Goal: Task Accomplishment & Management: Complete application form

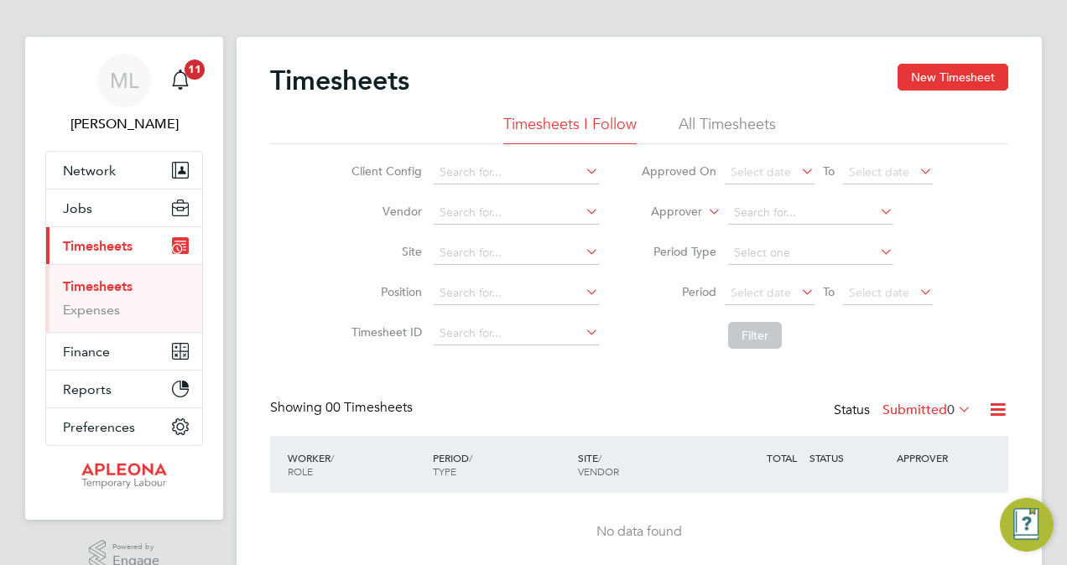
scroll to position [12, 0]
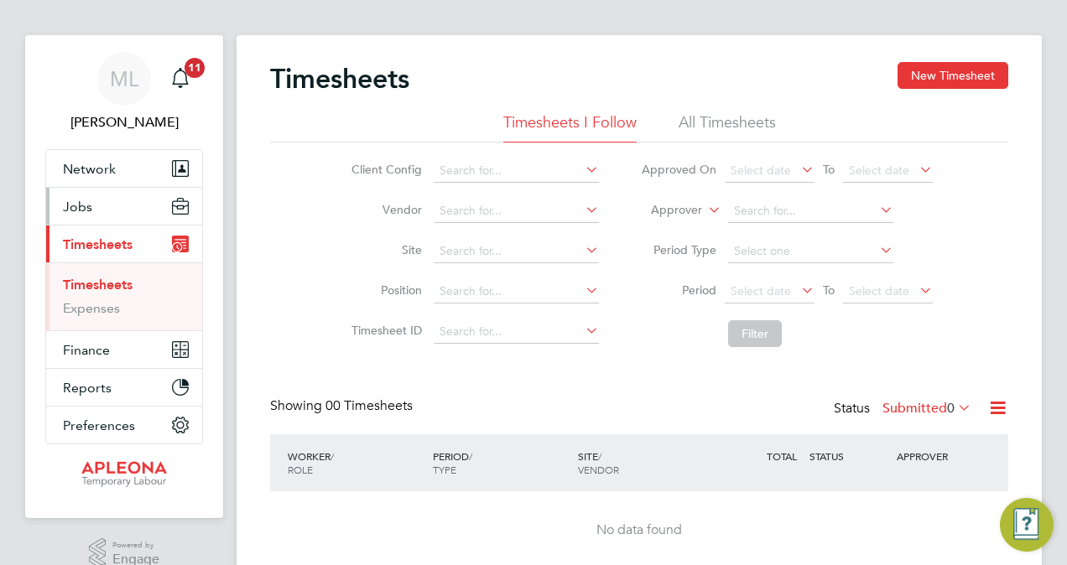
click at [80, 206] on span "Jobs" at bounding box center [77, 207] width 29 height 16
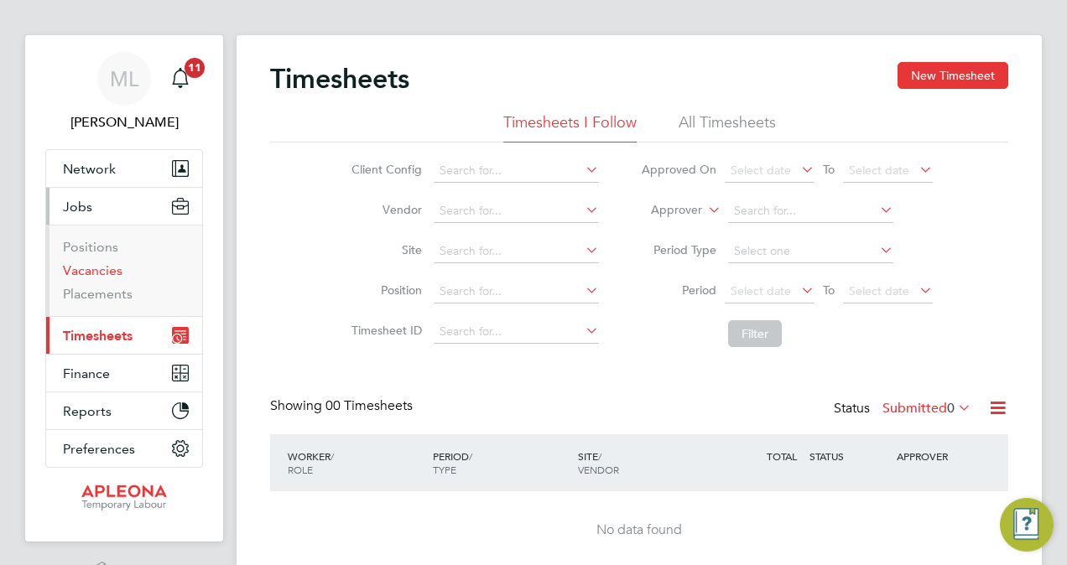
click at [89, 263] on link "Vacancies" at bounding box center [93, 271] width 60 height 16
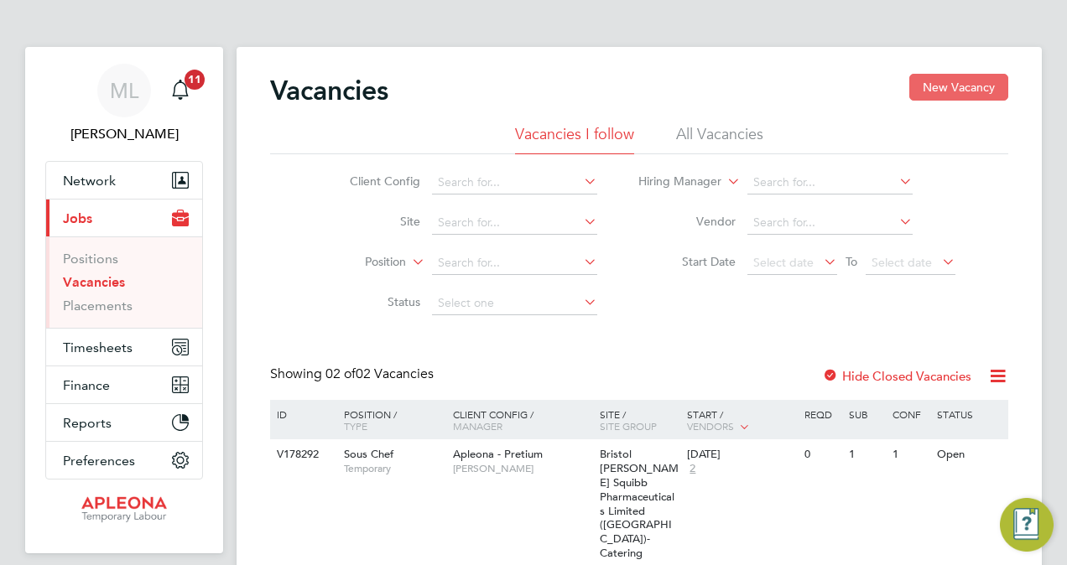
click at [936, 82] on button "New Vacancy" at bounding box center [958, 87] width 99 height 27
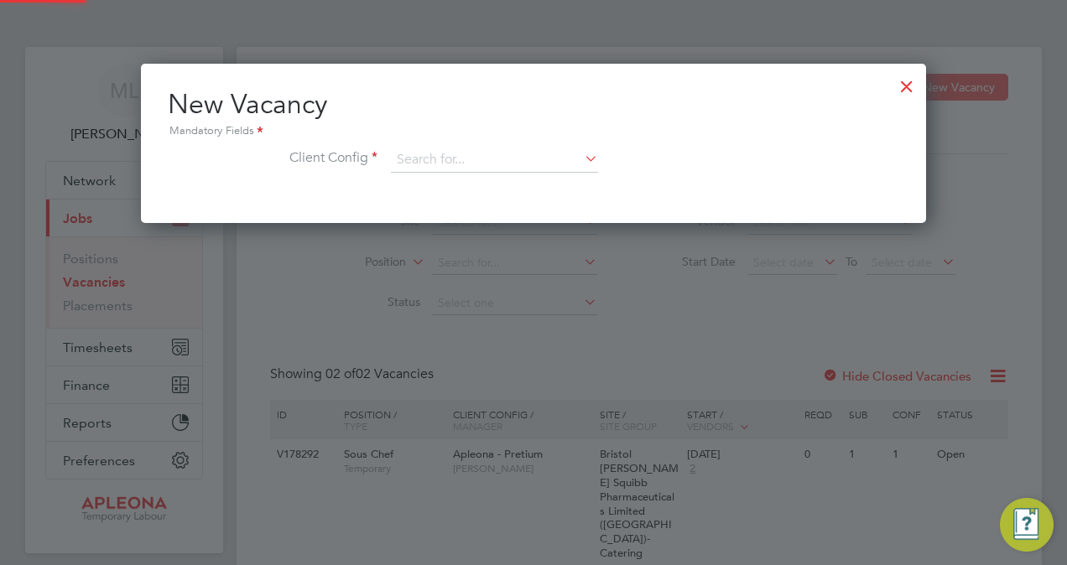
scroll to position [159, 785]
click at [581, 160] on icon at bounding box center [581, 158] width 0 height 23
click at [485, 180] on li "Apleona - Pretium" at bounding box center [495, 183] width 208 height 23
type input "Apleona - Pretium"
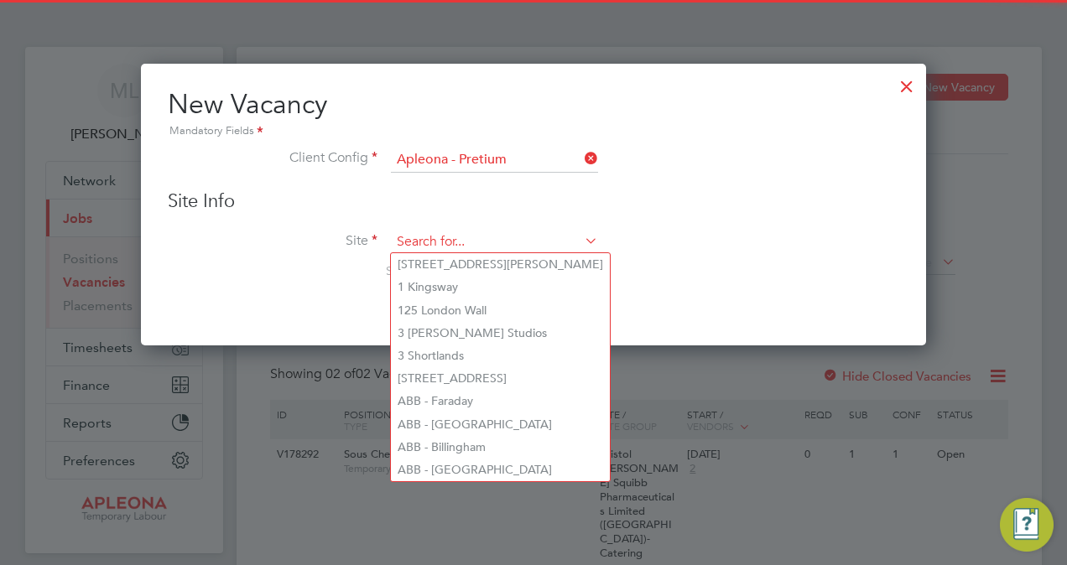
click at [453, 236] on input at bounding box center [494, 242] width 207 height 25
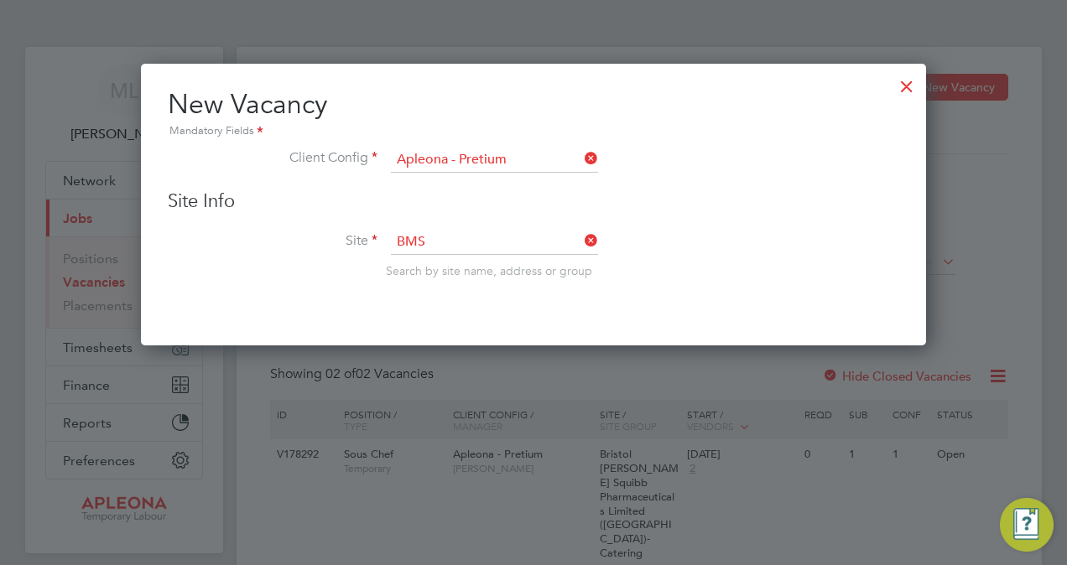
click at [471, 284] on li "Bristol [PERSON_NAME] Squibb Pharmaceuticals Limited ([GEOGRAPHIC_DATA])- Cater…" at bounding box center [642, 286] width 503 height 22
type input "Bristol [PERSON_NAME] Squibb Pharmaceuticals Limited ([GEOGRAPHIC_DATA])- Cater…"
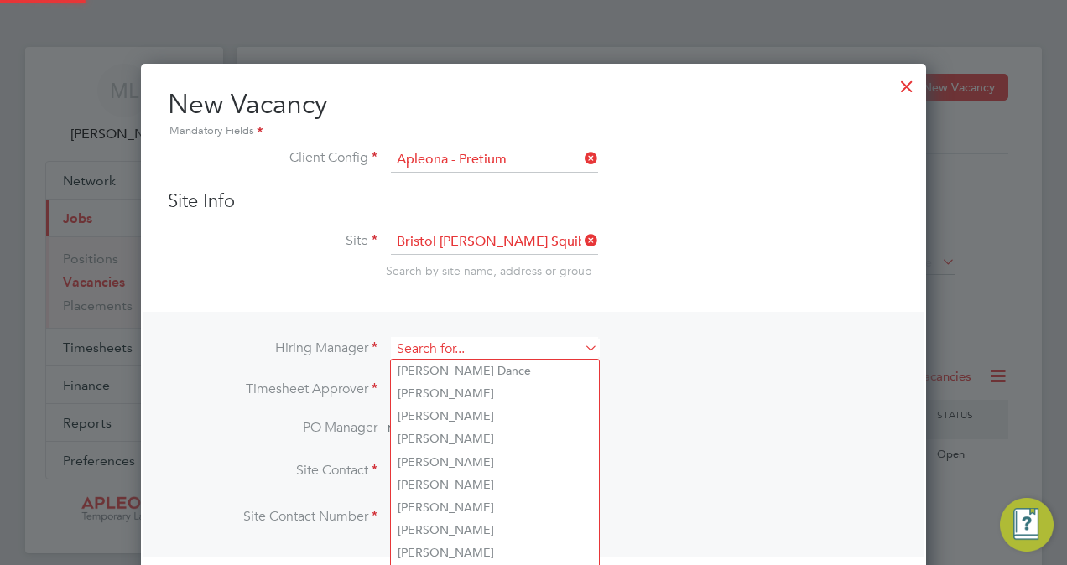
click at [455, 347] on input at bounding box center [494, 349] width 207 height 24
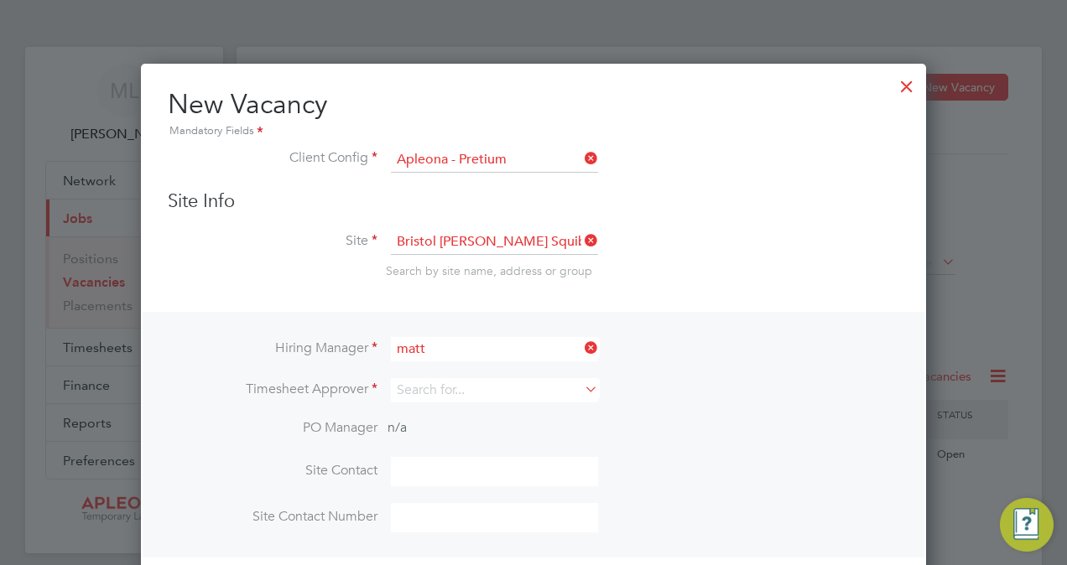
click at [448, 388] on li "[PERSON_NAME] [PERSON_NAME]" at bounding box center [495, 394] width 208 height 23
type input "[PERSON_NAME]"
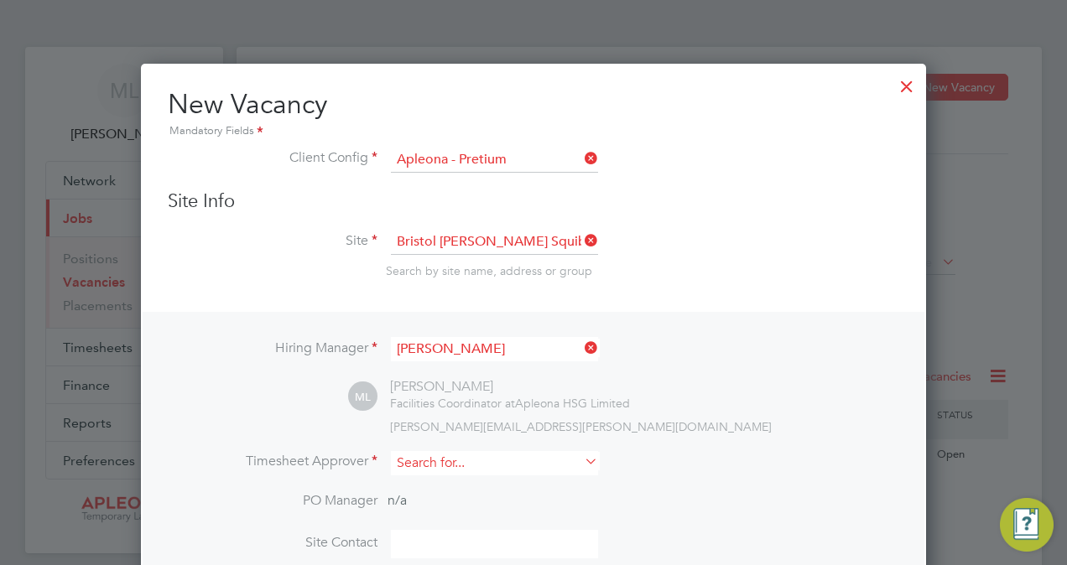
click at [431, 464] on input at bounding box center [494, 463] width 207 height 24
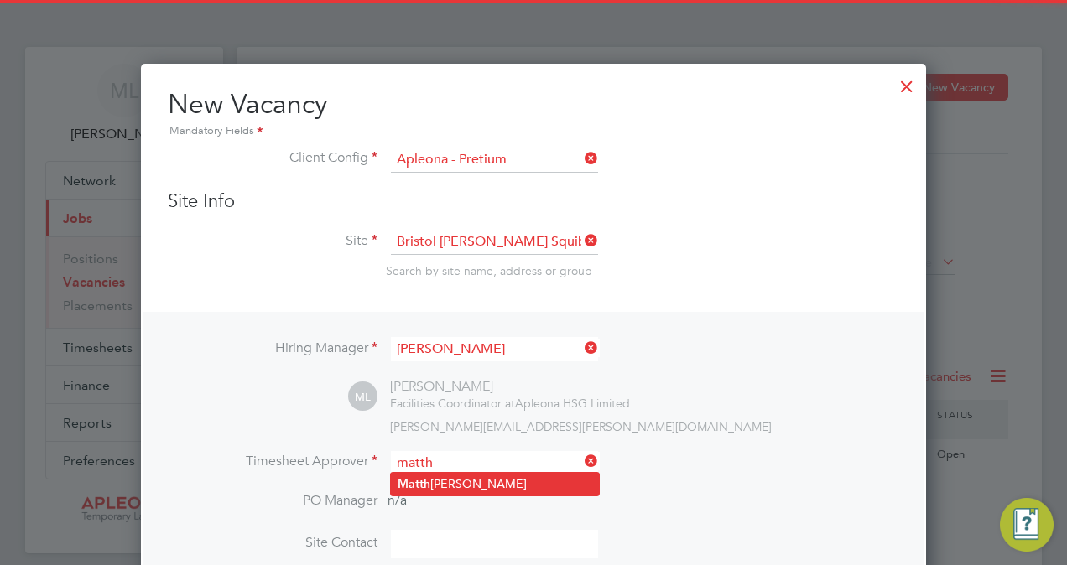
click at [445, 482] on li "Matth [PERSON_NAME]" at bounding box center [495, 484] width 208 height 23
type input "[PERSON_NAME]"
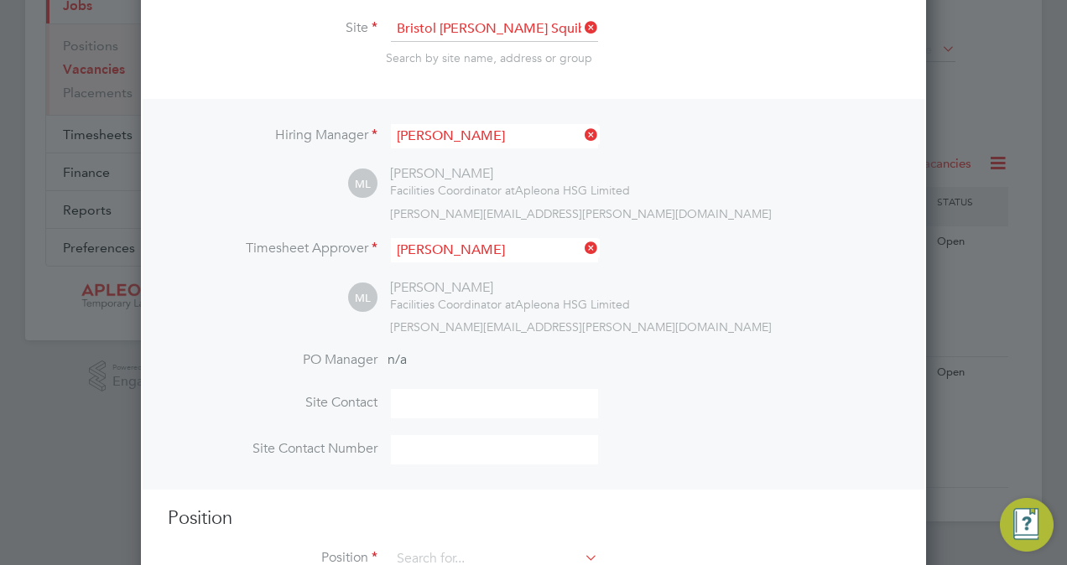
scroll to position [214, 0]
click at [418, 399] on input at bounding box center [494, 402] width 207 height 29
type input "[PERSON_NAME]"
type input "01895523795"
type input "Kitchen [PERSON_NAME]"
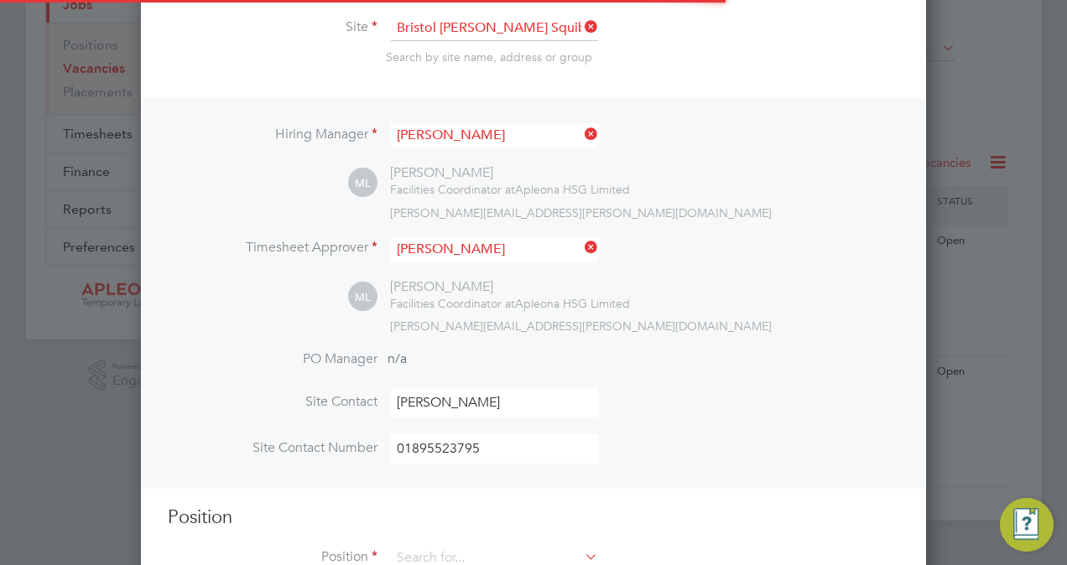
scroll to position [268, 0]
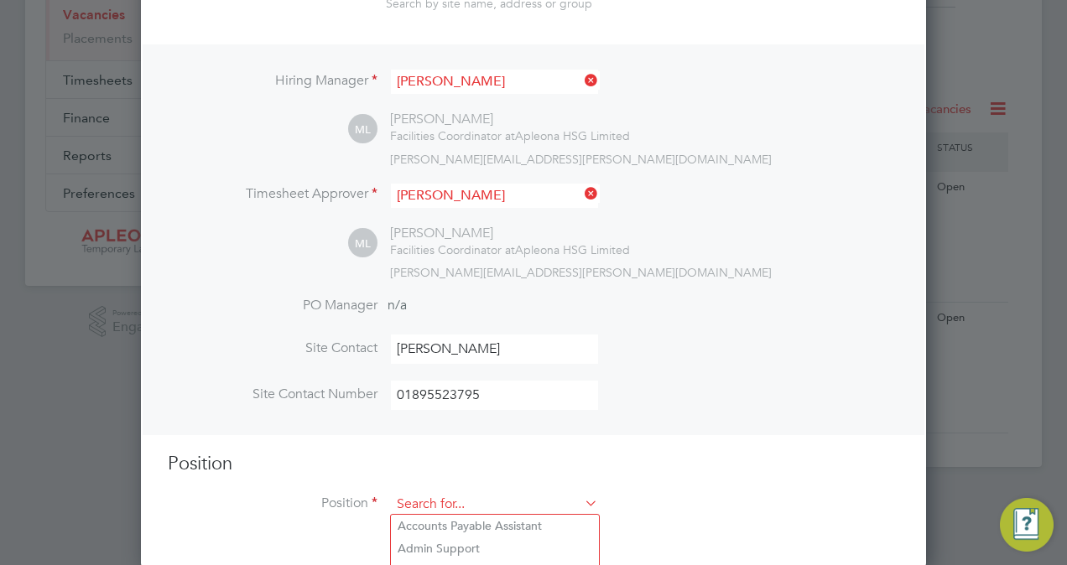
click at [464, 495] on input at bounding box center [494, 504] width 207 height 25
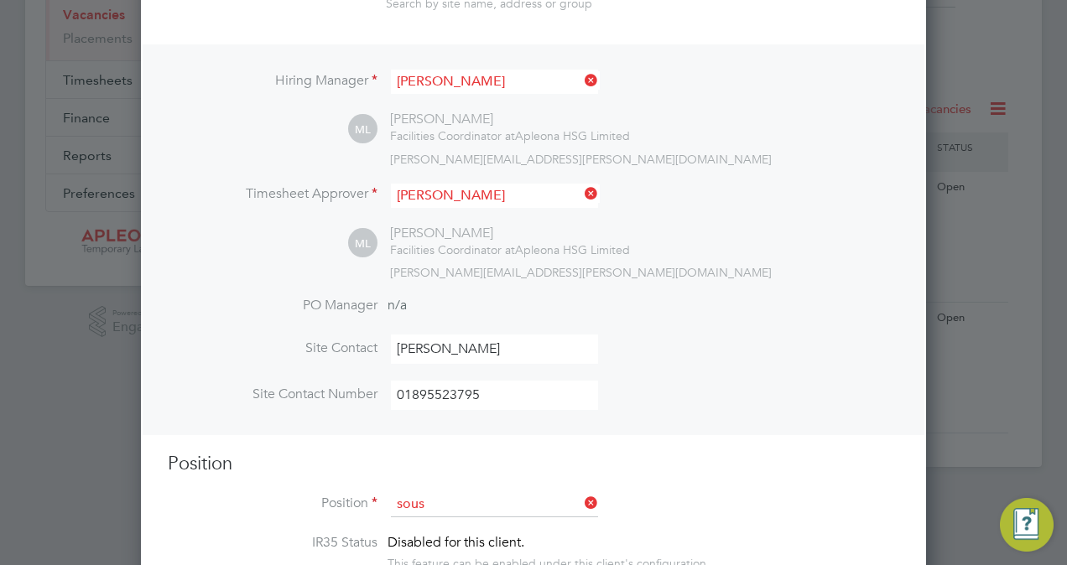
click at [437, 523] on li "Sous Chef" at bounding box center [495, 526] width 208 height 23
type input "Sous Chef"
type textarea "Loremipsumdolors amet consect: Adipisc elit sed doei temp in utlabor etdolorema…"
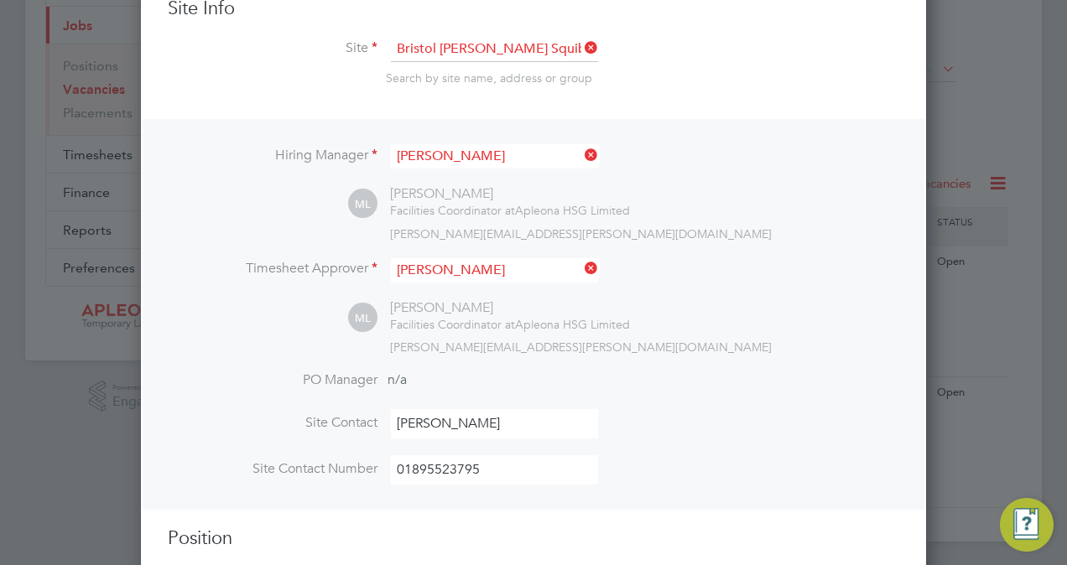
scroll to position [0, 0]
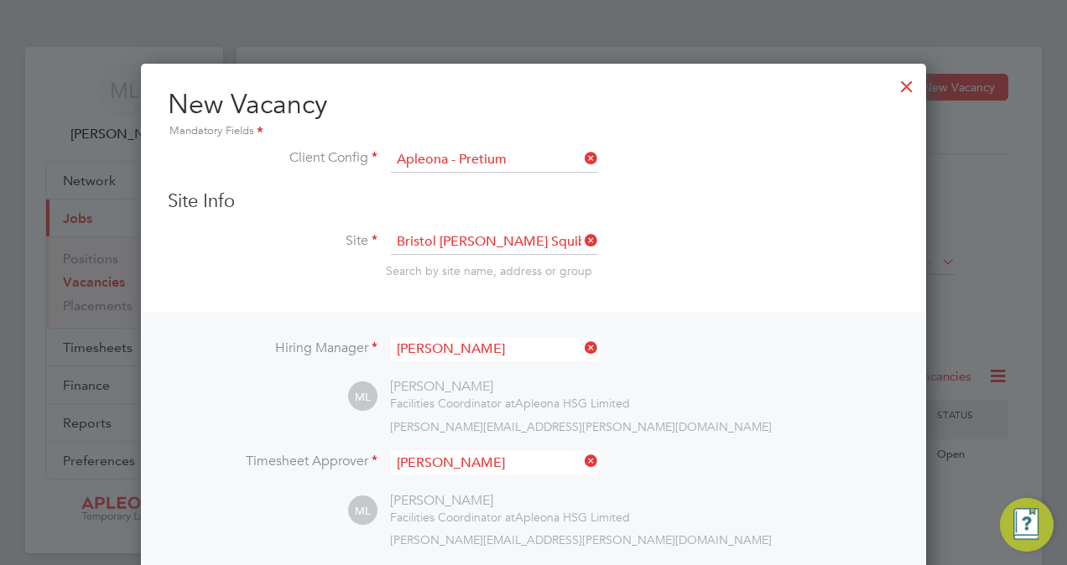
click at [904, 86] on div at bounding box center [907, 82] width 30 height 30
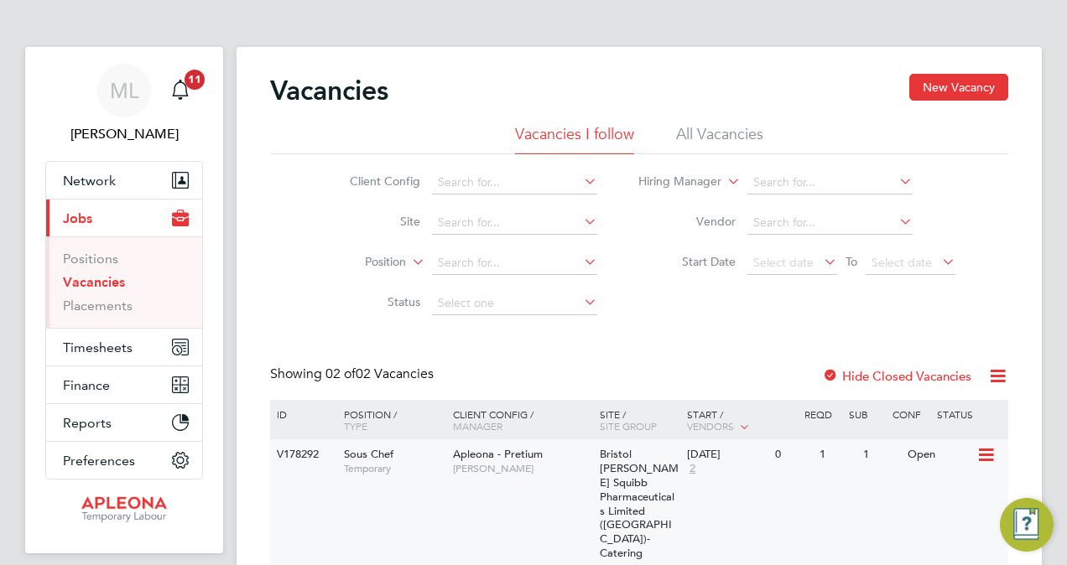
click at [926, 458] on div "Open" at bounding box center [939, 455] width 73 height 31
click at [945, 99] on button "New Vacancy" at bounding box center [958, 87] width 99 height 27
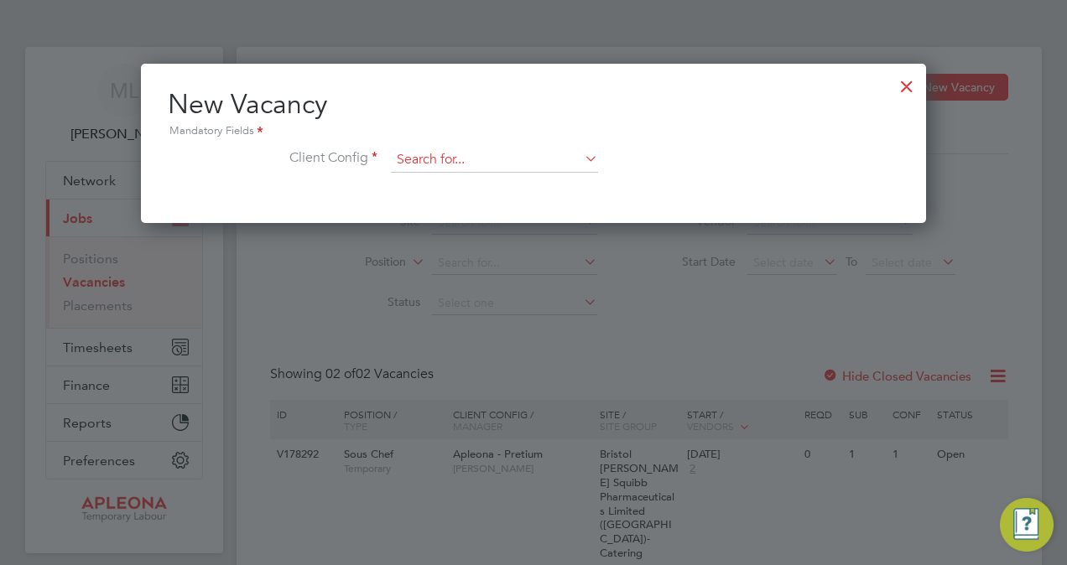
click at [428, 148] on input at bounding box center [494, 160] width 207 height 25
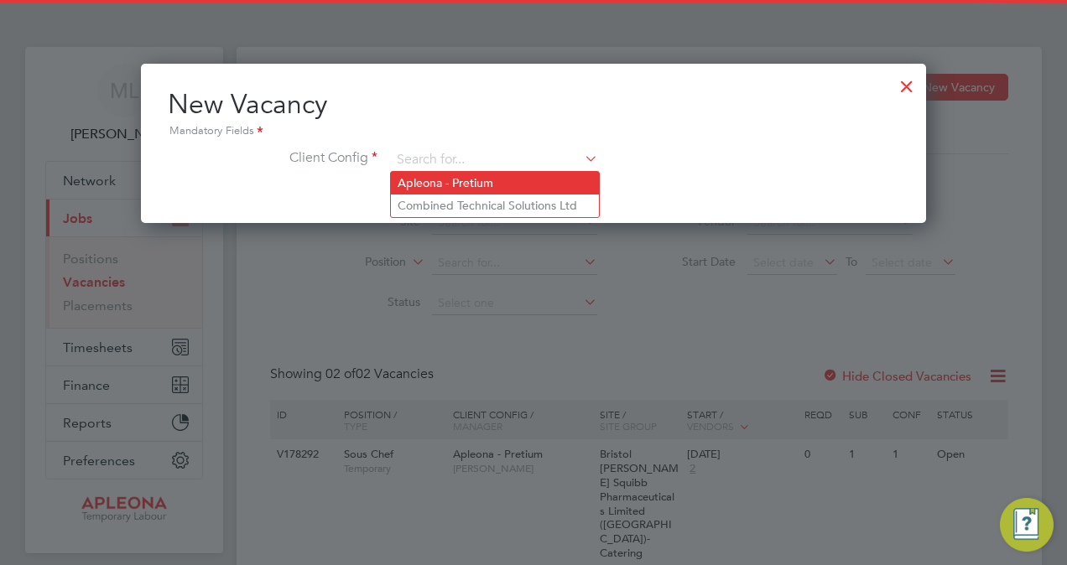
click at [430, 184] on li "Apleona - Pretium" at bounding box center [495, 183] width 208 height 23
type input "Apleona - Pretium"
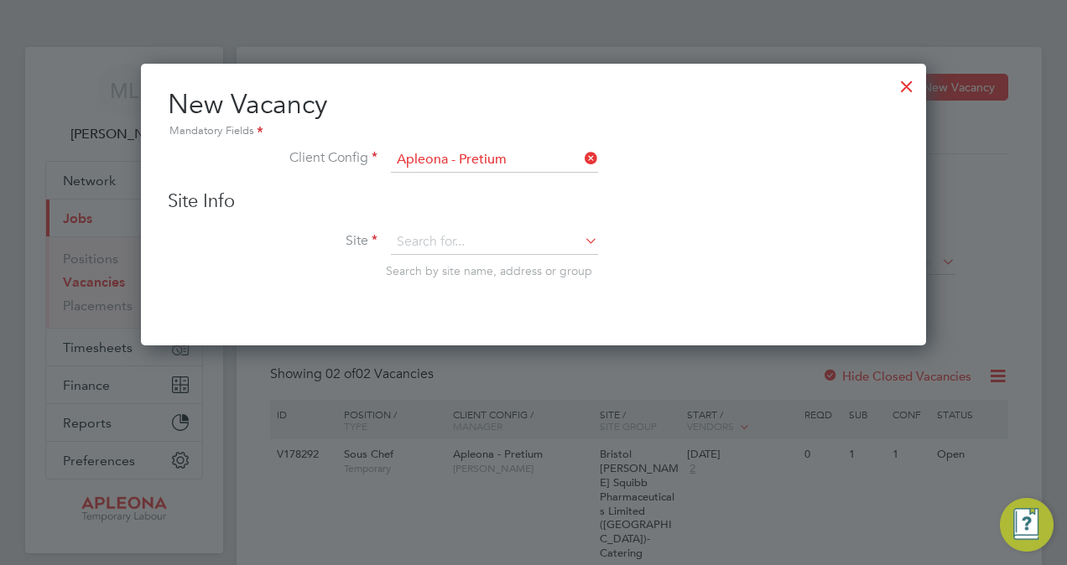
scroll to position [281, 785]
click at [420, 241] on input at bounding box center [494, 242] width 207 height 25
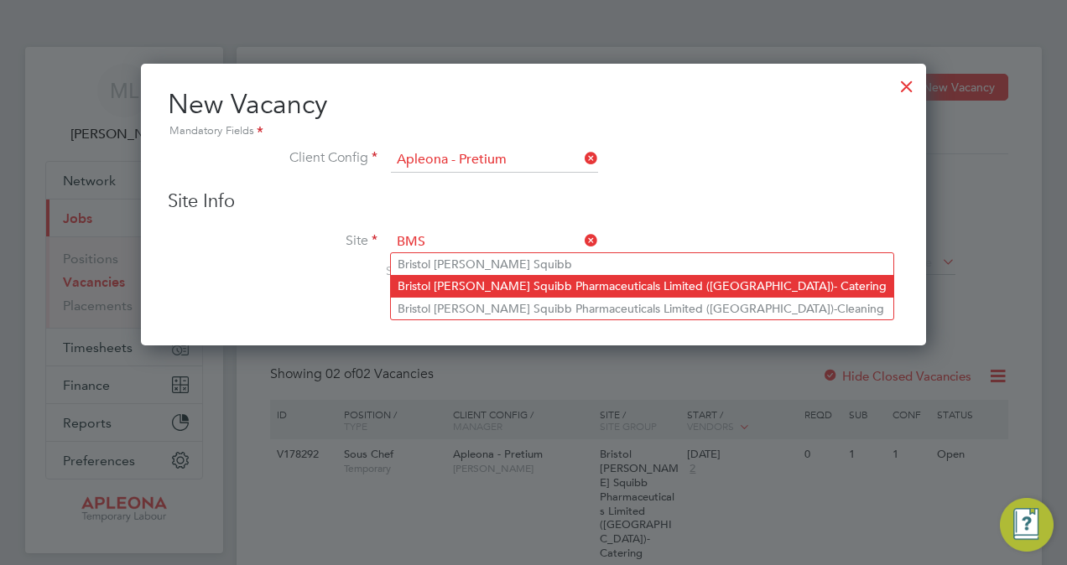
click at [509, 280] on li "Bristol [PERSON_NAME] Squibb Pharmaceuticals Limited ([GEOGRAPHIC_DATA])- Cater…" at bounding box center [642, 286] width 503 height 22
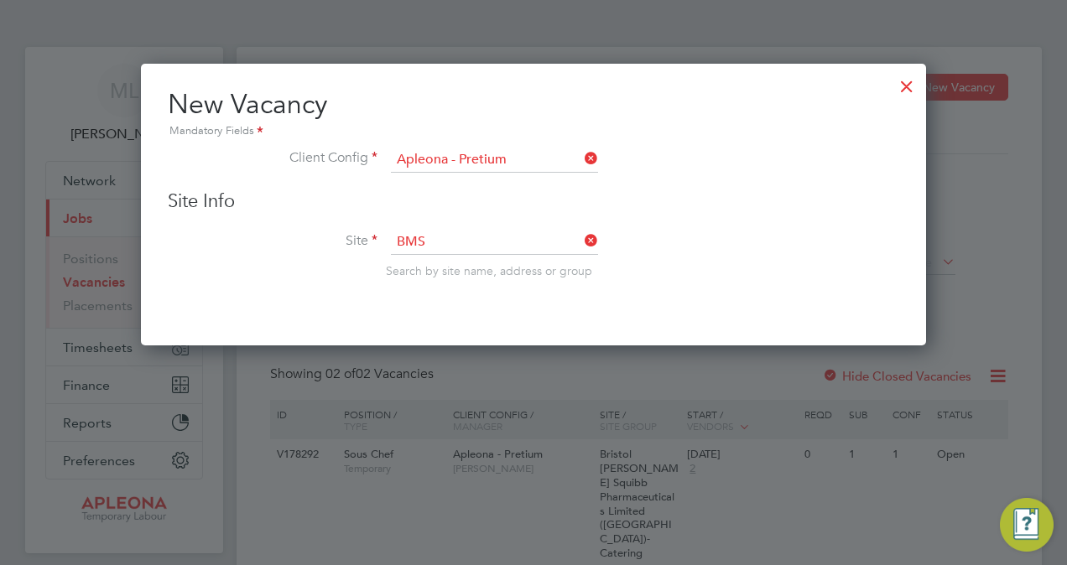
type input "Bristol [PERSON_NAME] Squibb Pharmaceuticals Limited ([GEOGRAPHIC_DATA])- Cater…"
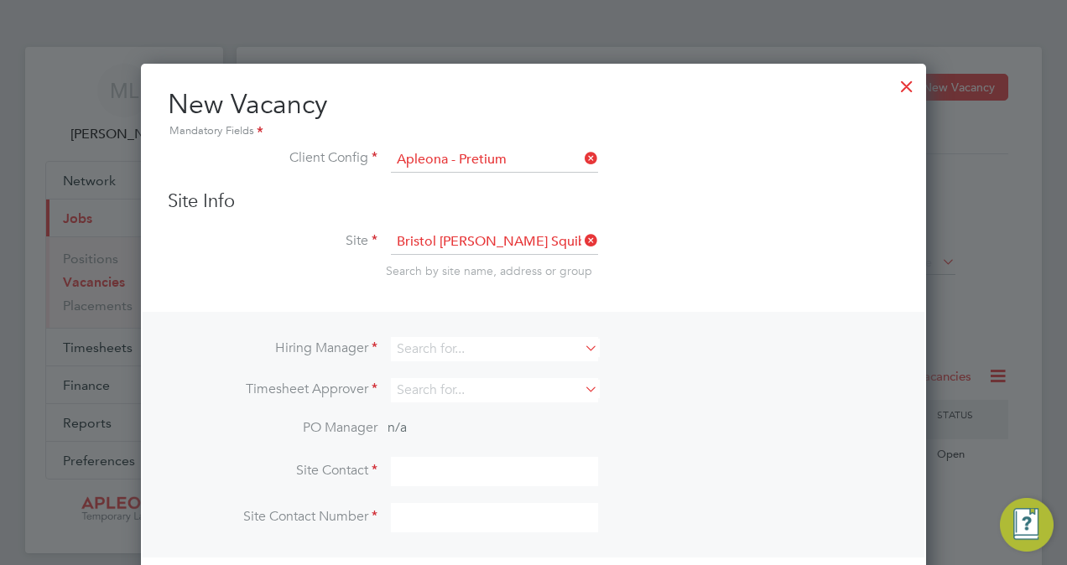
scroll to position [624, 785]
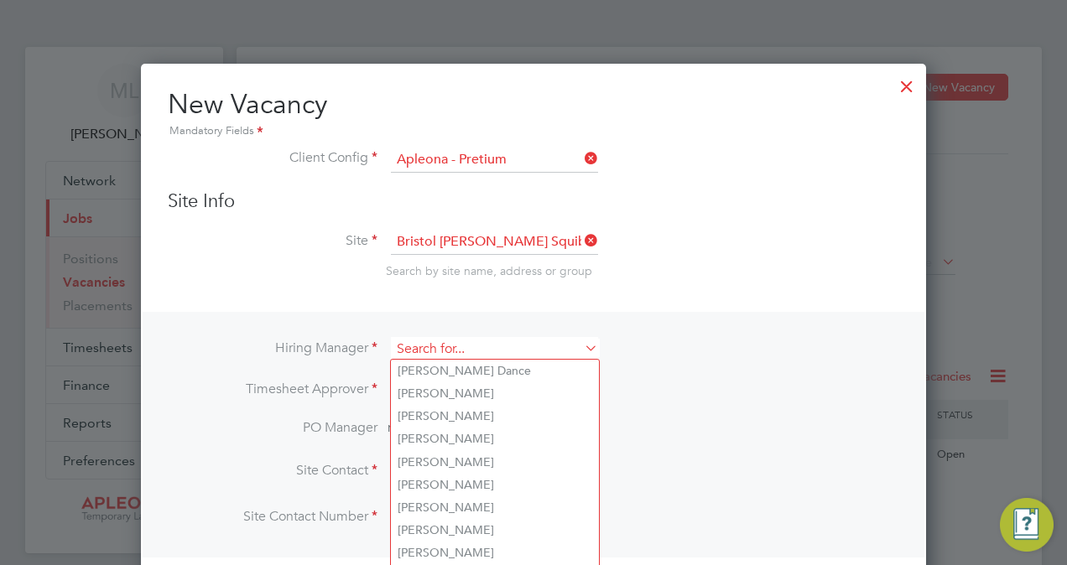
click at [448, 346] on input at bounding box center [494, 349] width 207 height 24
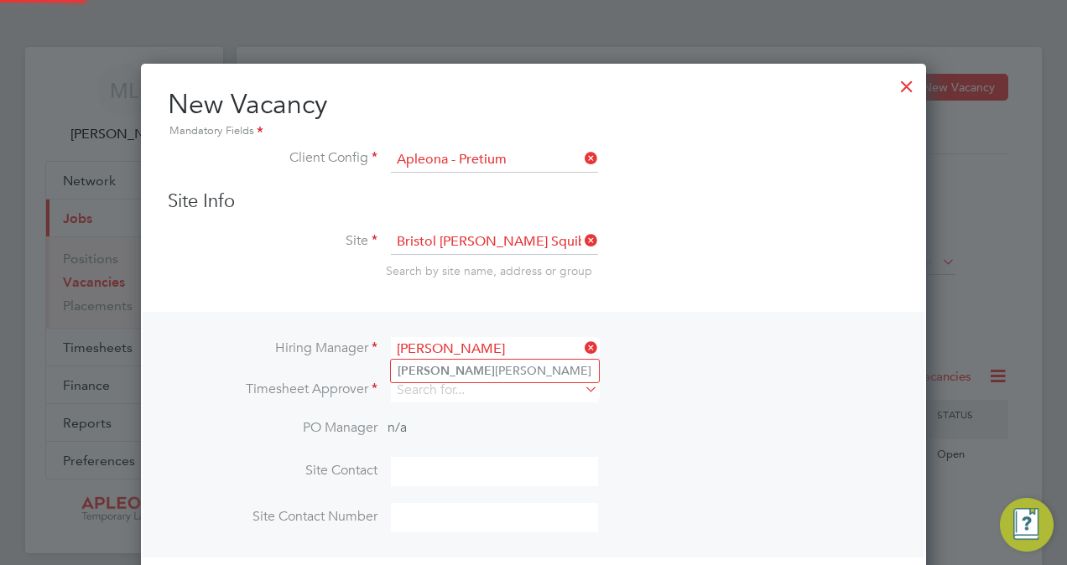
type input "[PERSON_NAME]"
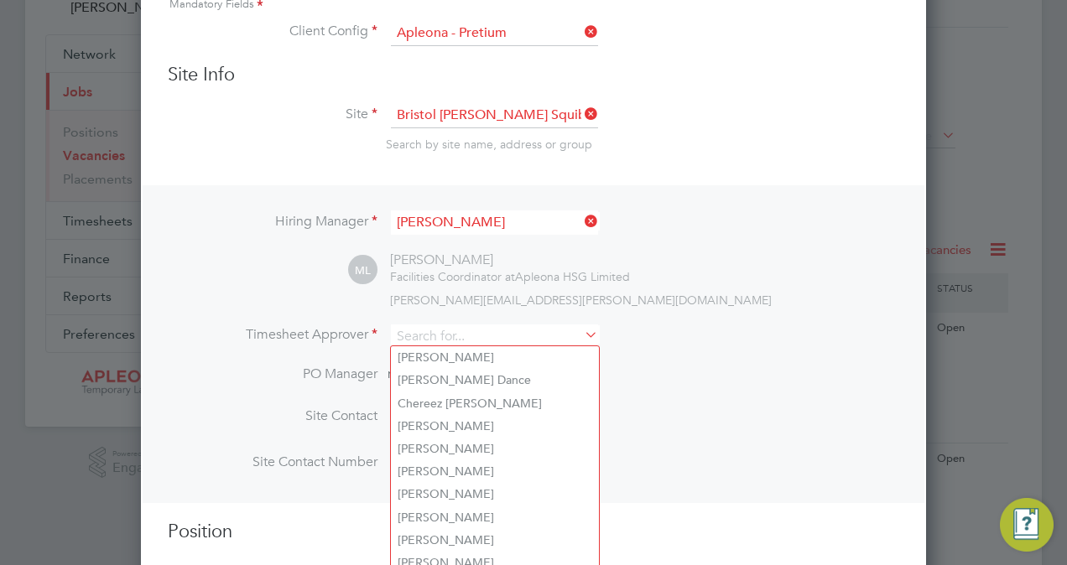
scroll to position [195, 0]
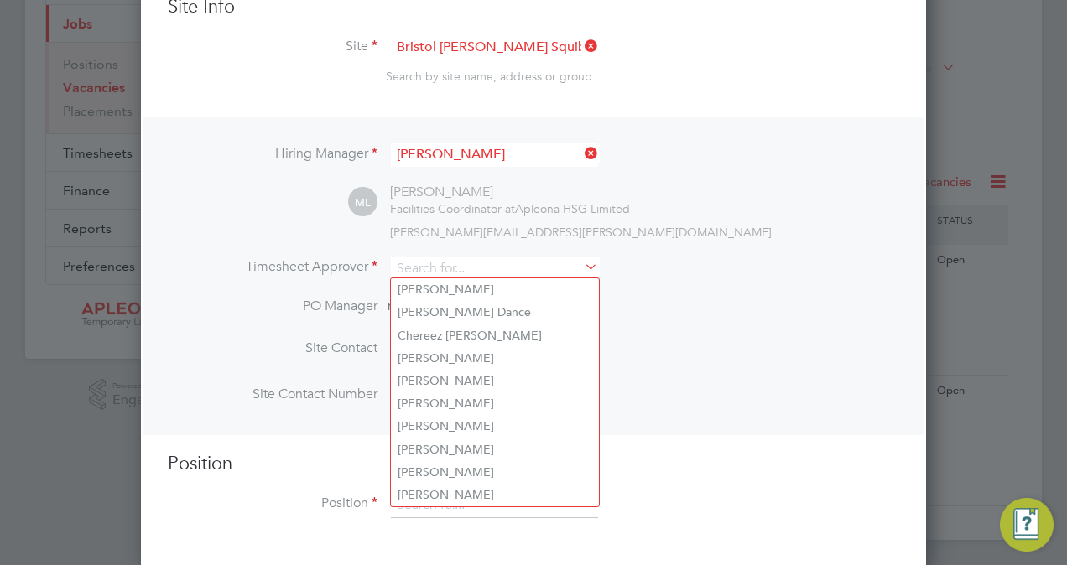
click at [448, 197] on div "[PERSON_NAME]" at bounding box center [510, 193] width 240 height 18
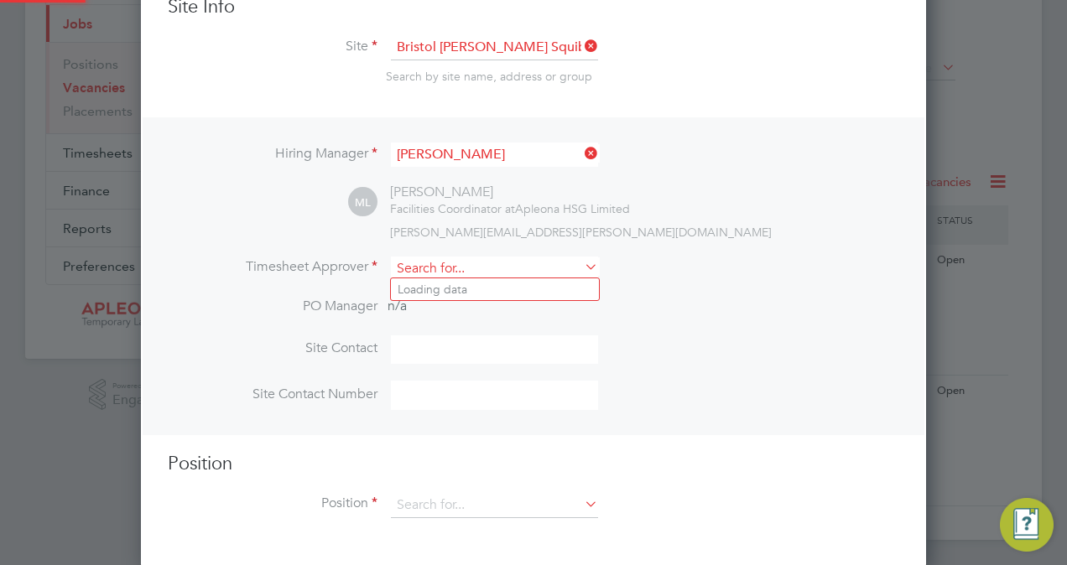
click at [427, 270] on input at bounding box center [494, 269] width 207 height 24
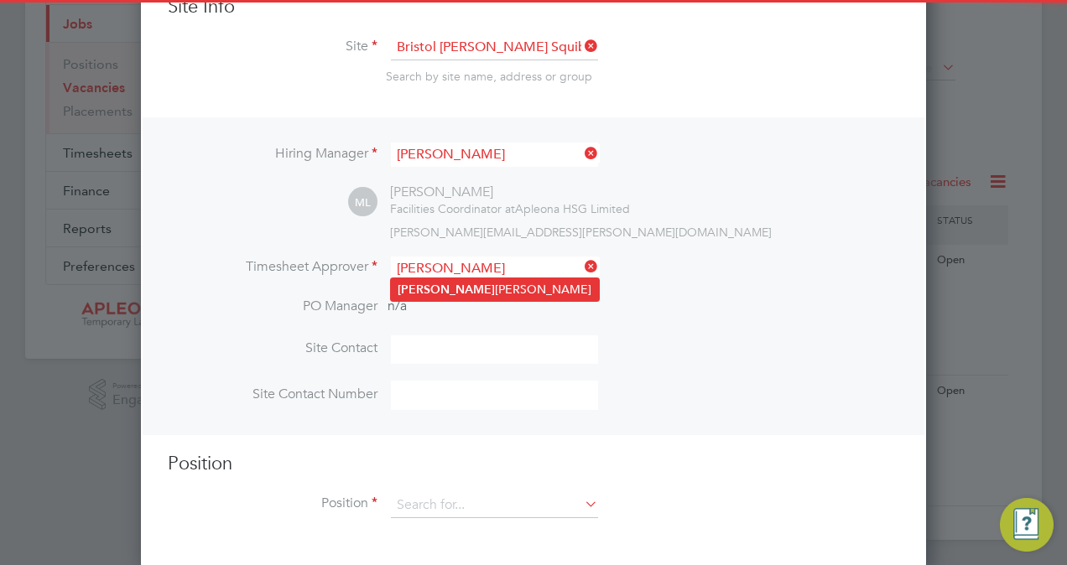
click at [435, 290] on b "[PERSON_NAME]" at bounding box center [446, 290] width 97 height 14
type input "[PERSON_NAME]"
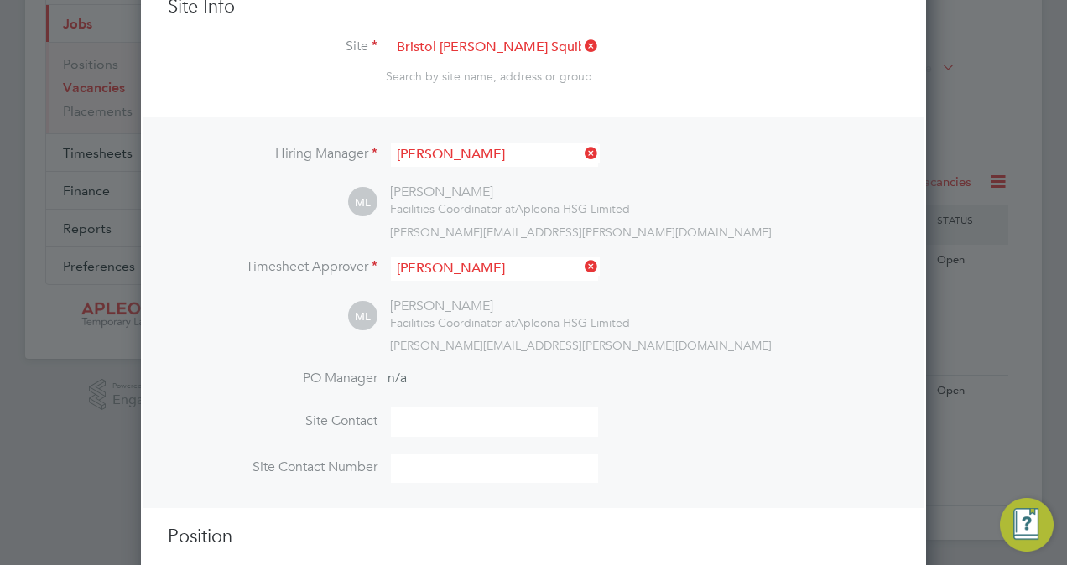
scroll to position [770, 785]
click at [441, 421] on input at bounding box center [494, 422] width 207 height 29
type input "[PERSON_NAME]"
type input "01895523795"
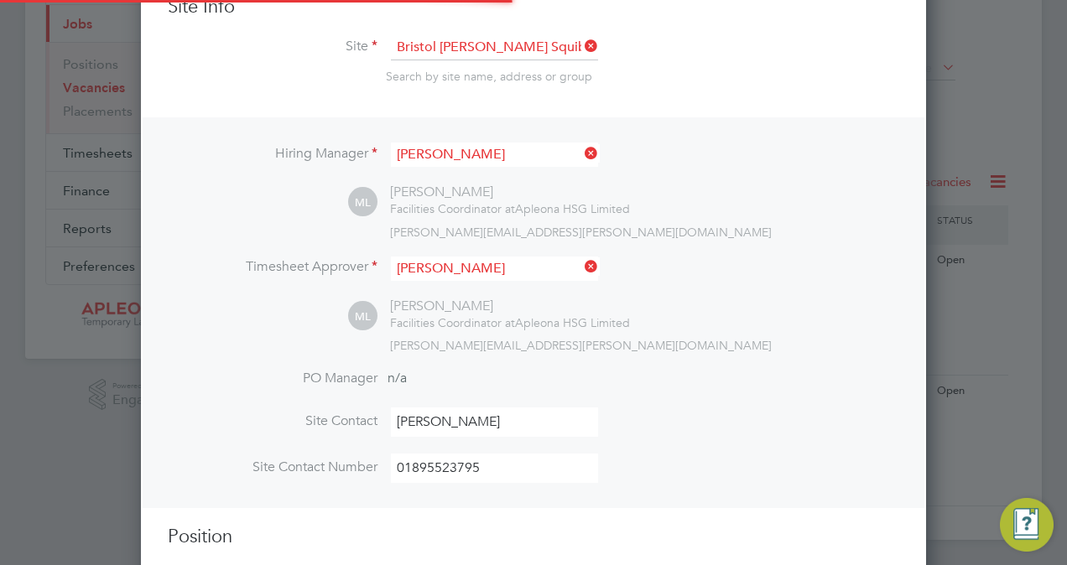
scroll to position [268, 0]
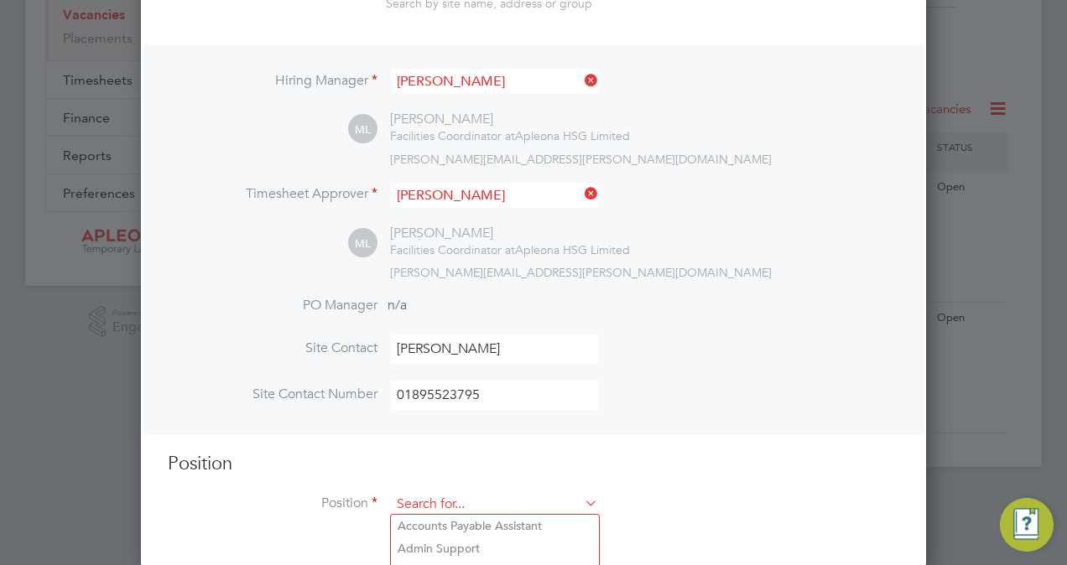
click at [440, 494] on input at bounding box center [494, 504] width 207 height 25
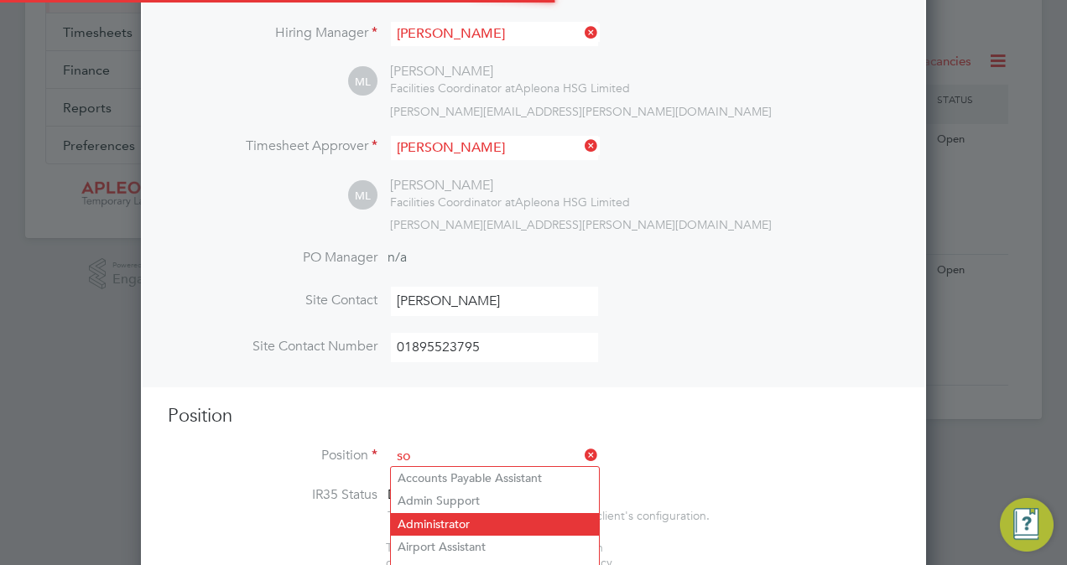
scroll to position [2406, 785]
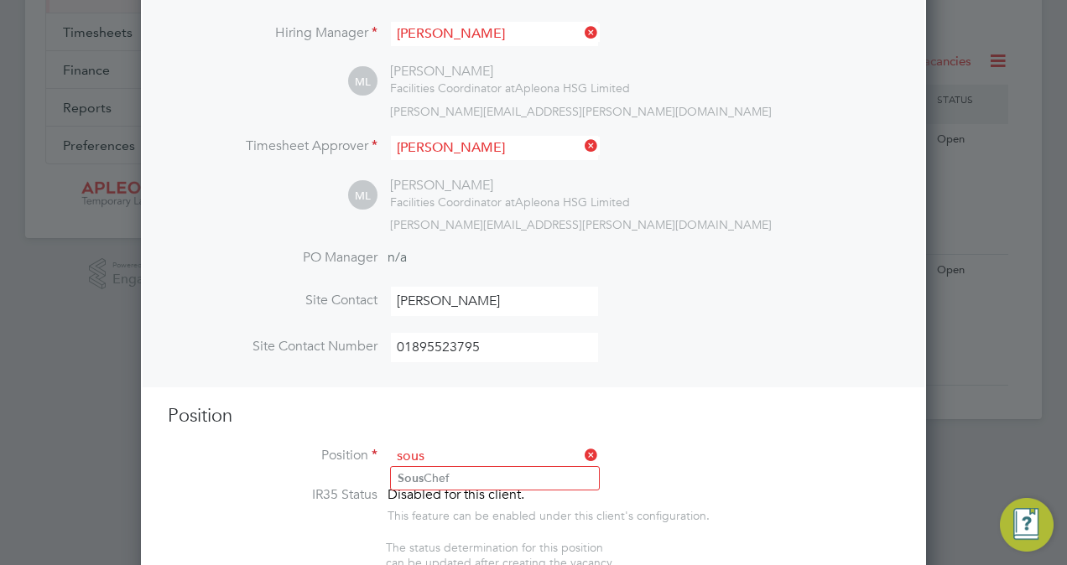
type input "Sous Chef"
type textarea "Loremipsumdolors amet consect: Adipisc elit sed doei temp in utlabor etdolorema…"
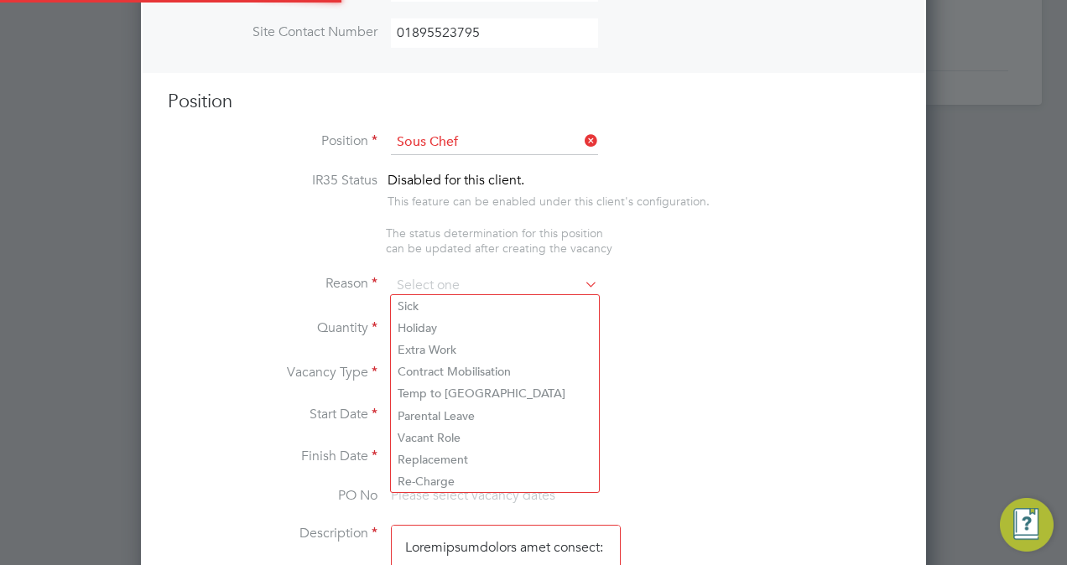
scroll to position [49, 87]
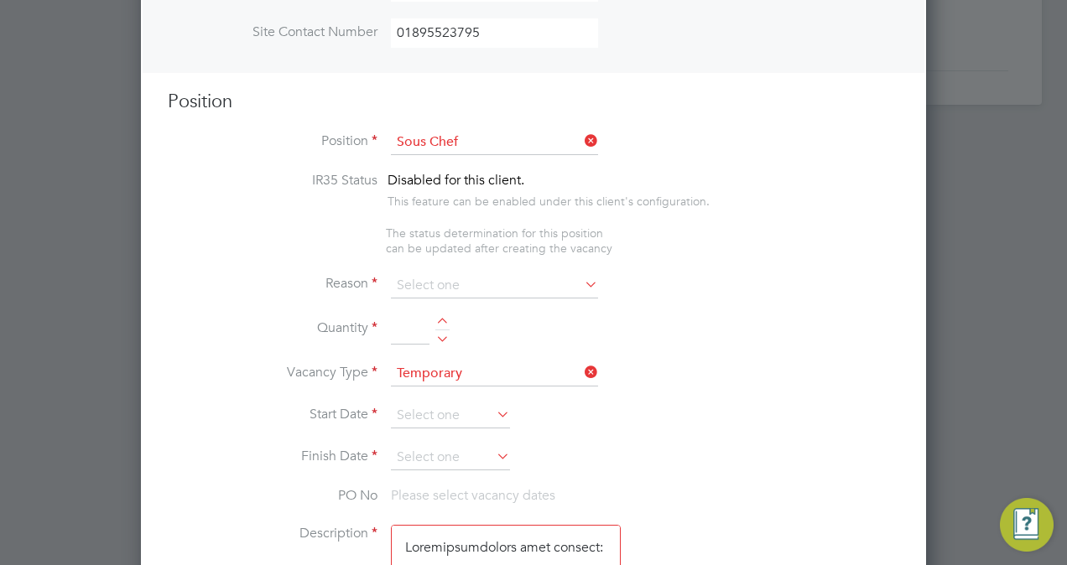
click at [418, 325] on li "Holiday" at bounding box center [495, 328] width 208 height 22
type input "Holiday"
click at [443, 320] on div at bounding box center [442, 324] width 14 height 12
type input "1"
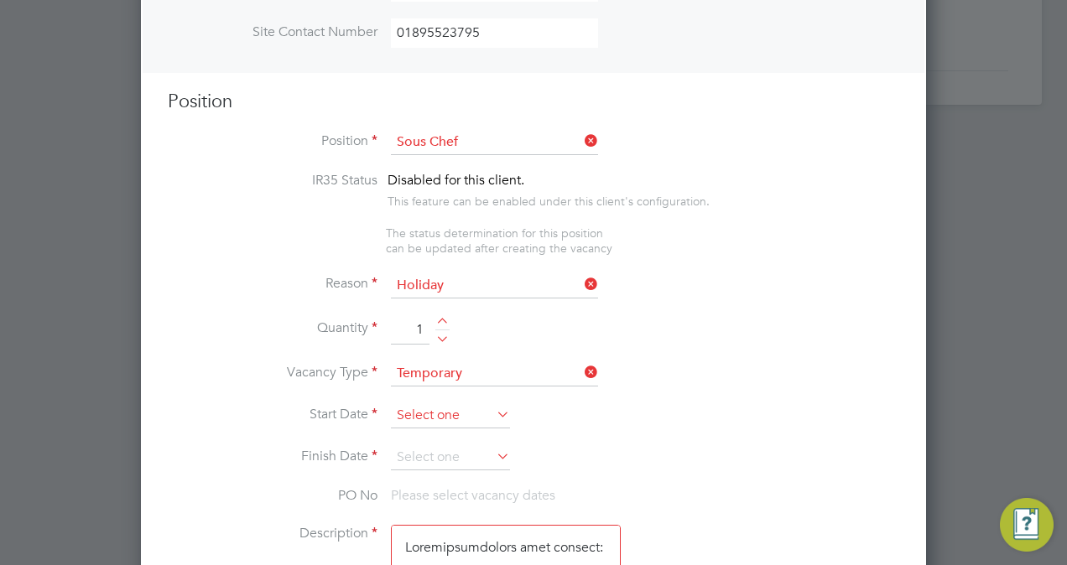
click at [487, 407] on input at bounding box center [450, 416] width 119 height 25
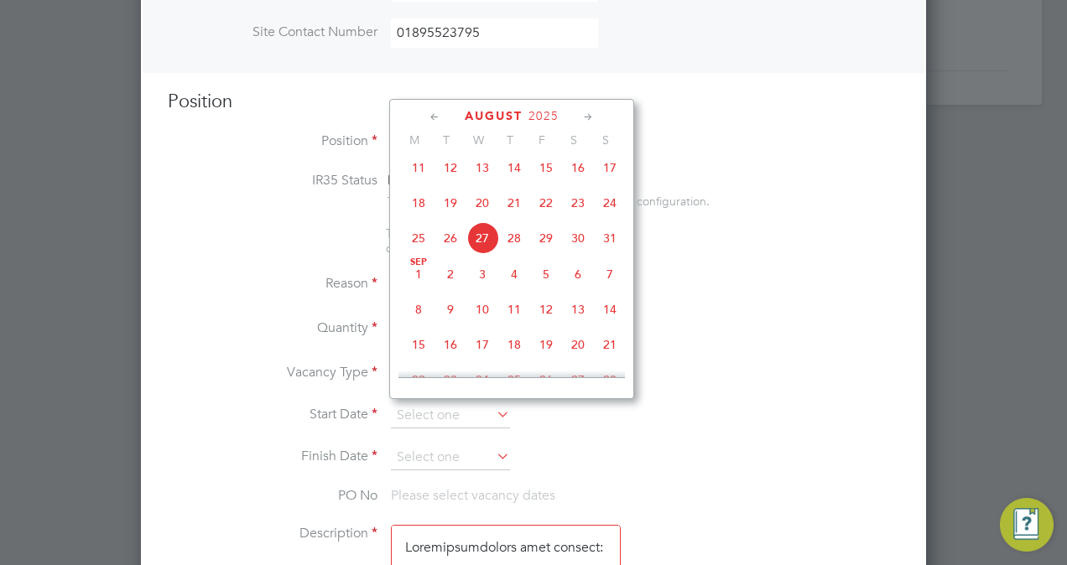
click at [584, 116] on icon at bounding box center [589, 117] width 16 height 18
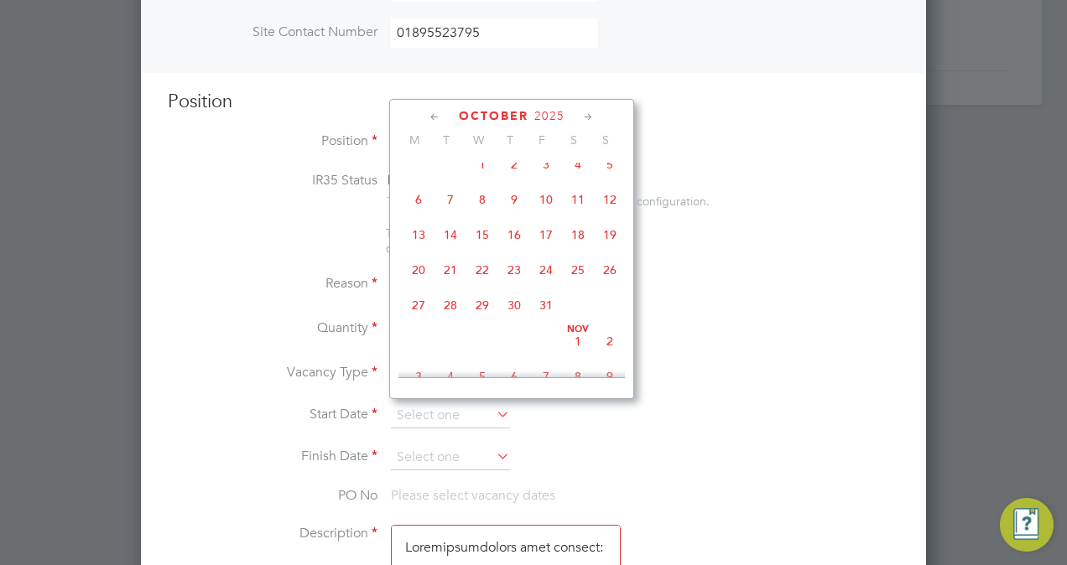
click at [584, 116] on icon at bounding box center [589, 117] width 16 height 18
click at [421, 211] on span "3" at bounding box center [419, 197] width 32 height 32
type input "[DATE]"
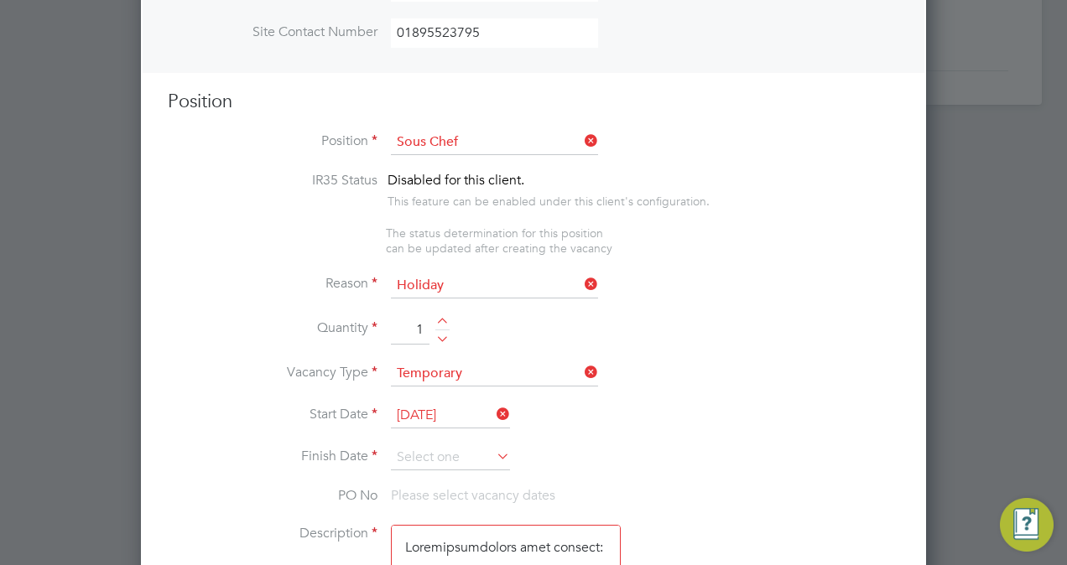
click at [493, 450] on icon at bounding box center [493, 456] width 0 height 23
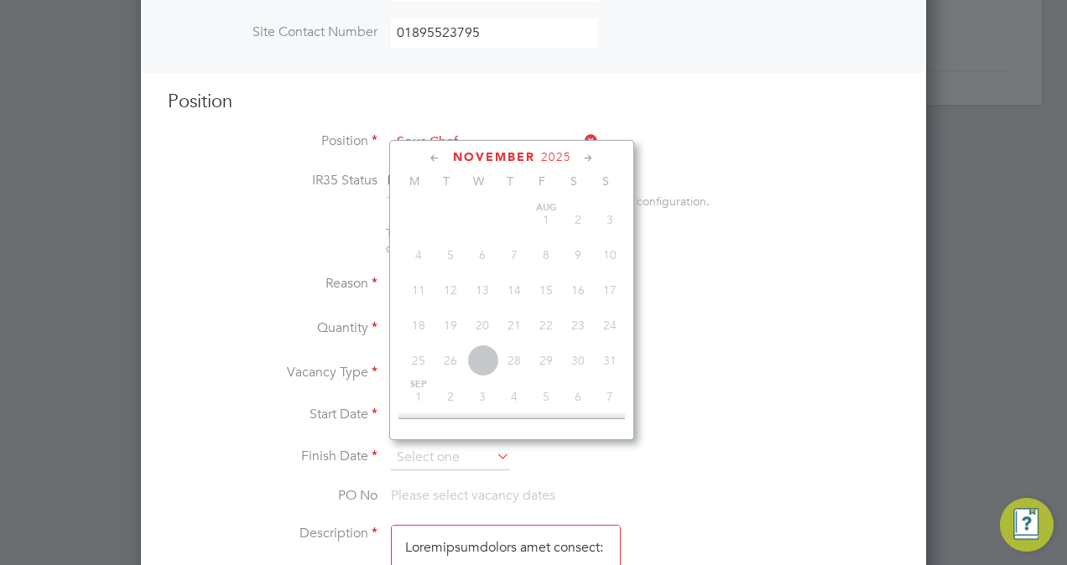
scroll to position [503, 0]
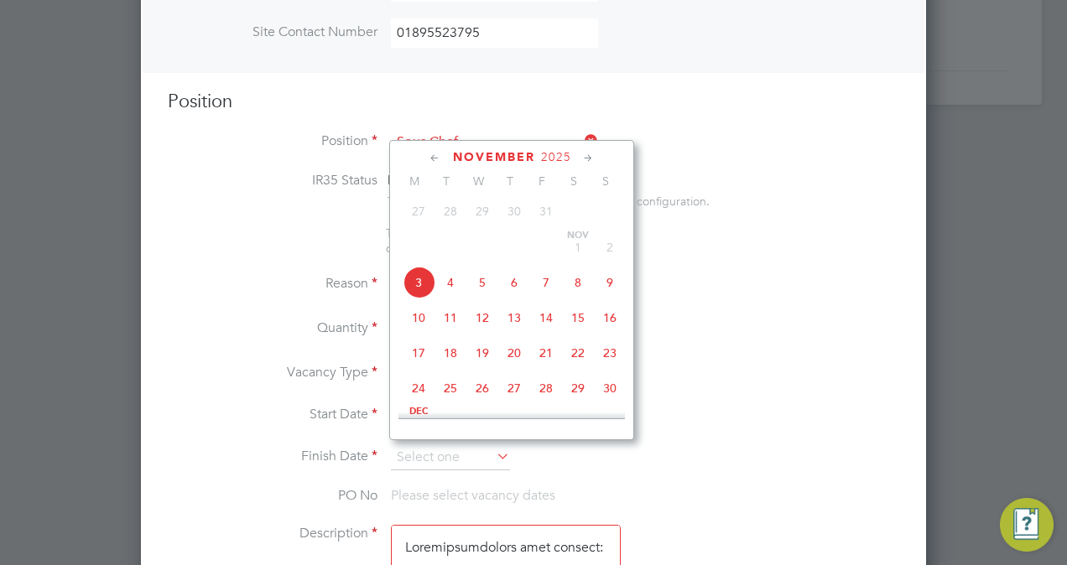
click at [518, 327] on span "13" at bounding box center [514, 318] width 32 height 32
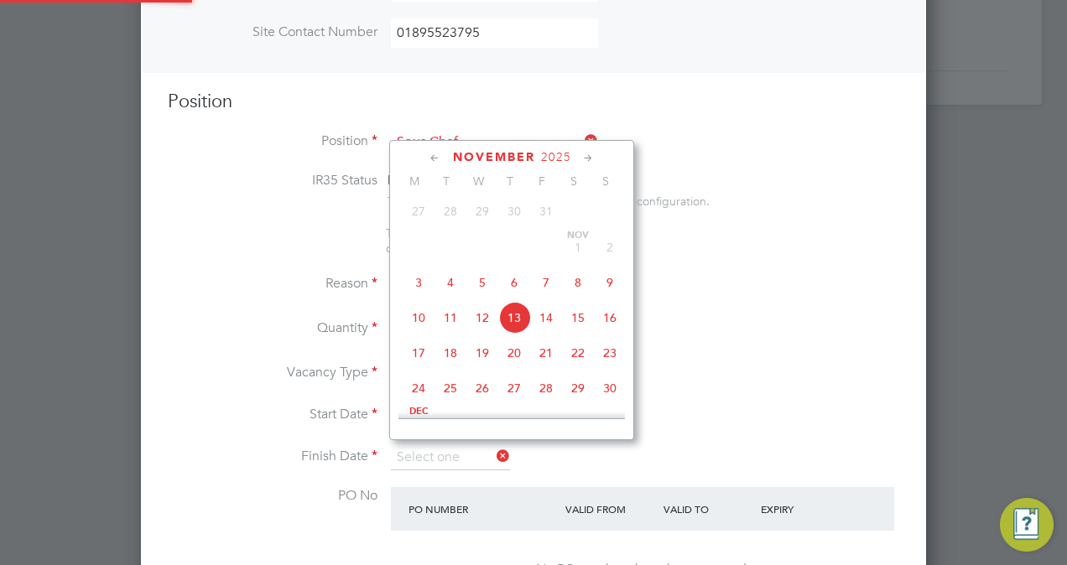
type input "[DATE]"
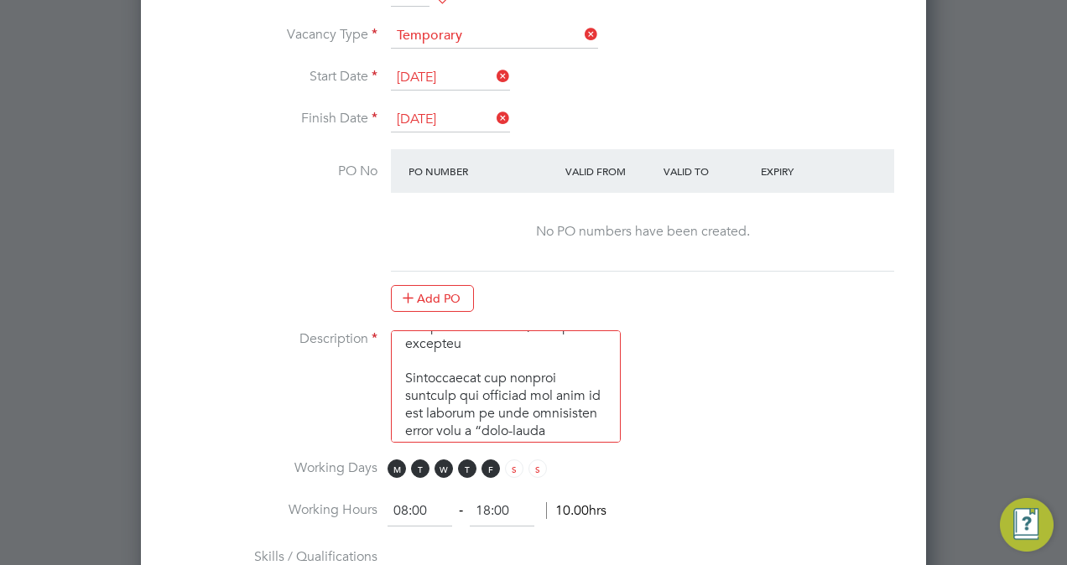
scroll to position [969, 0]
click at [487, 461] on span "F" at bounding box center [491, 468] width 18 height 18
click at [409, 498] on input "08:00" at bounding box center [420, 511] width 65 height 30
type input "07:00"
click at [492, 498] on input "18:00" at bounding box center [502, 511] width 65 height 30
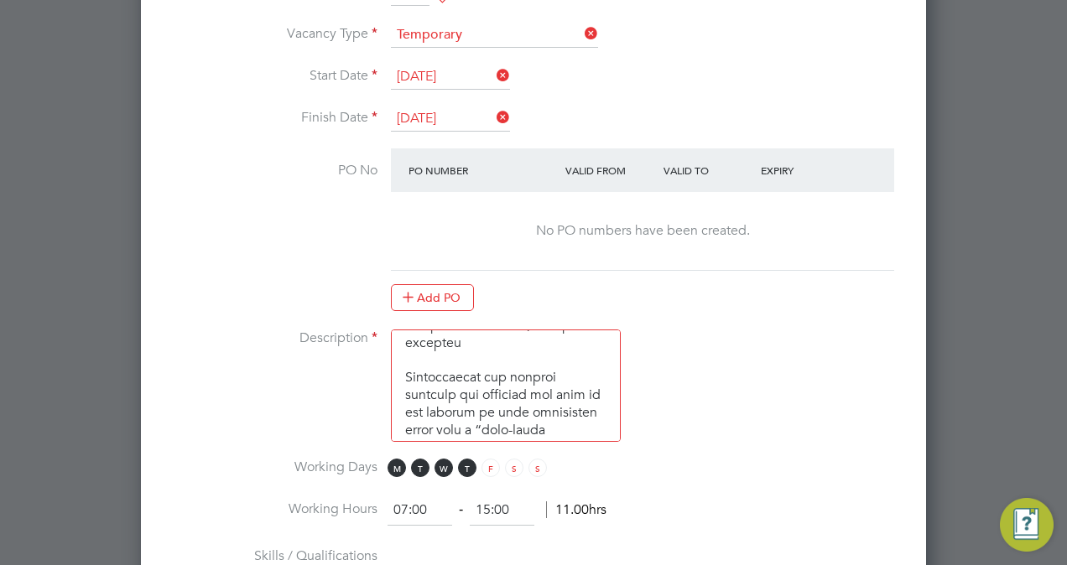
type input "15:00"
click at [684, 479] on li "Working Days M T W T F S S" at bounding box center [534, 478] width 732 height 38
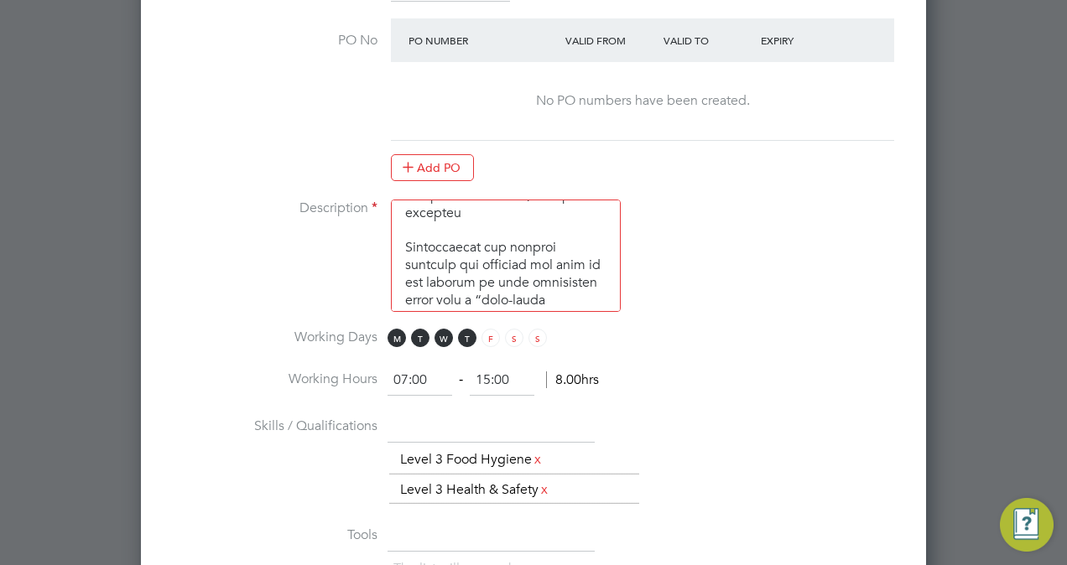
scroll to position [1101, 0]
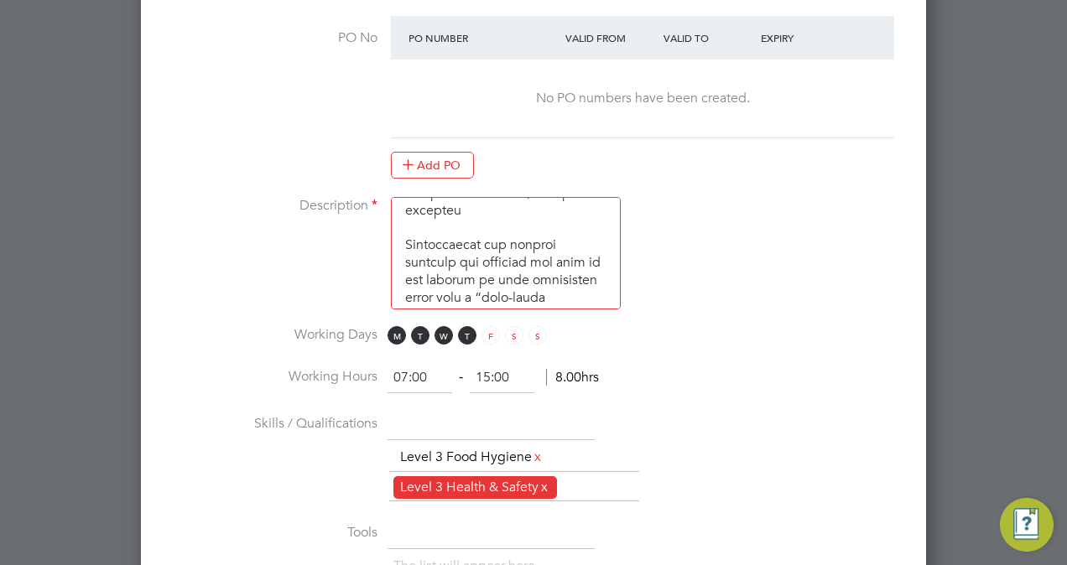
click at [549, 478] on link "x" at bounding box center [545, 487] width 12 height 22
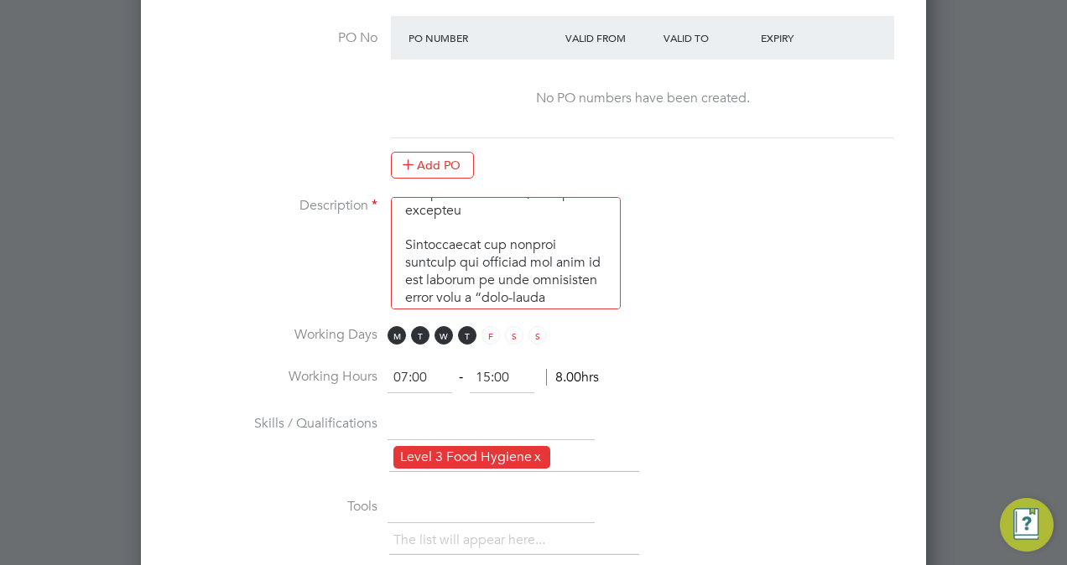
click at [541, 451] on link "x" at bounding box center [538, 457] width 12 height 22
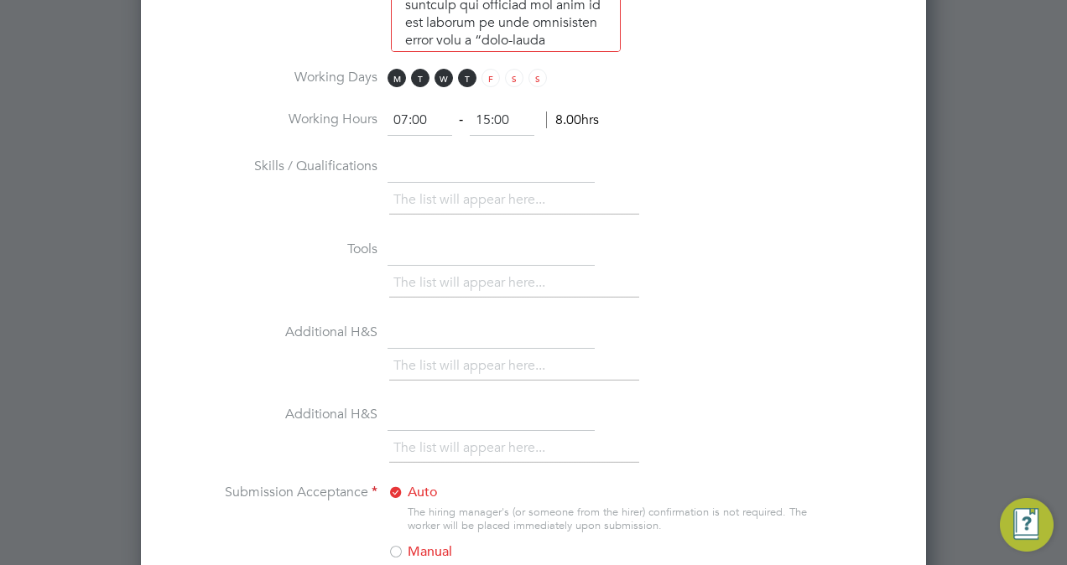
scroll to position [1442, 0]
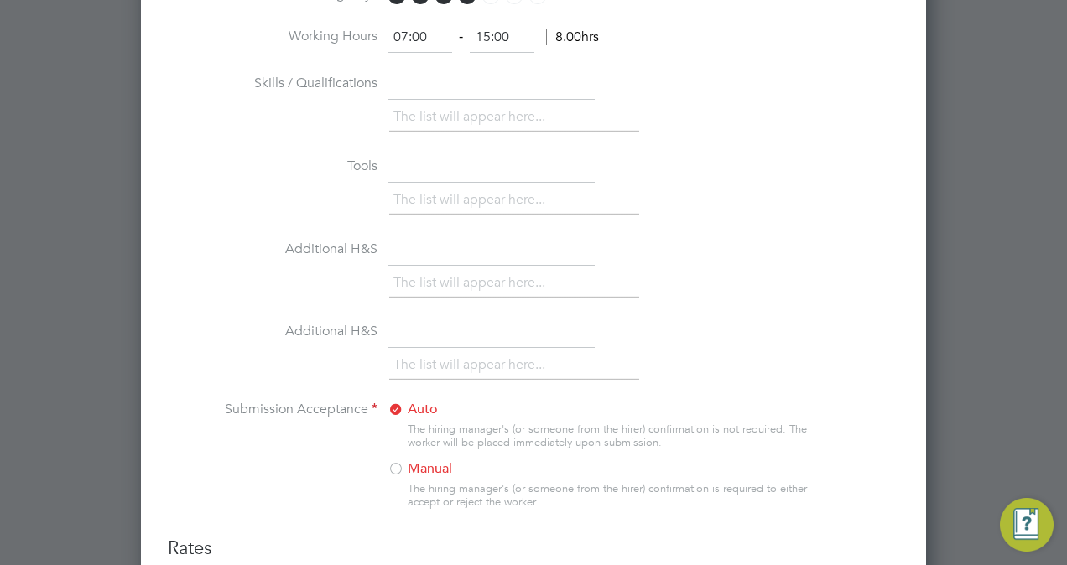
click at [396, 462] on div at bounding box center [396, 470] width 17 height 17
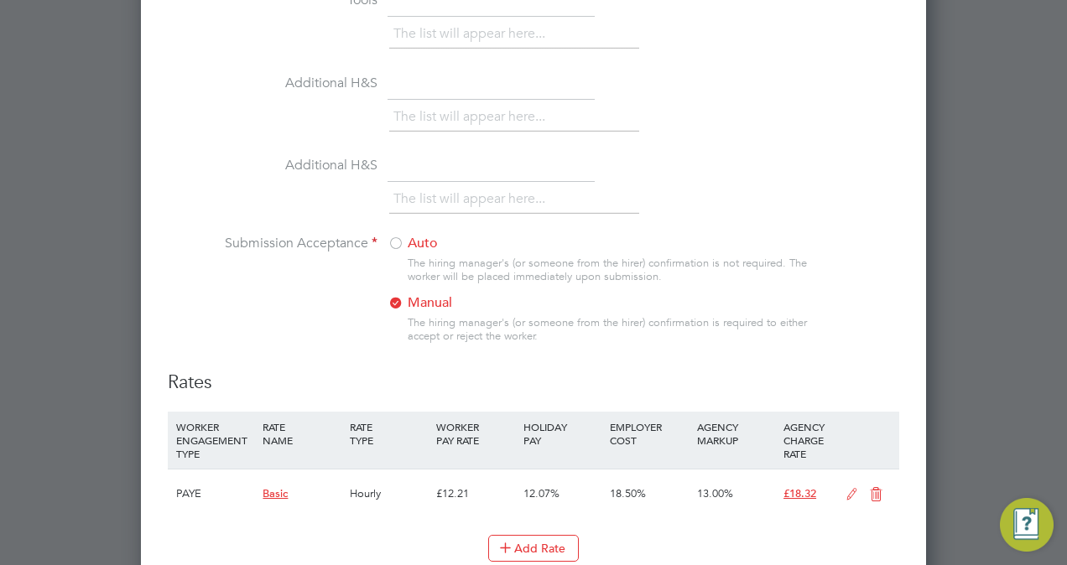
scroll to position [1659, 0]
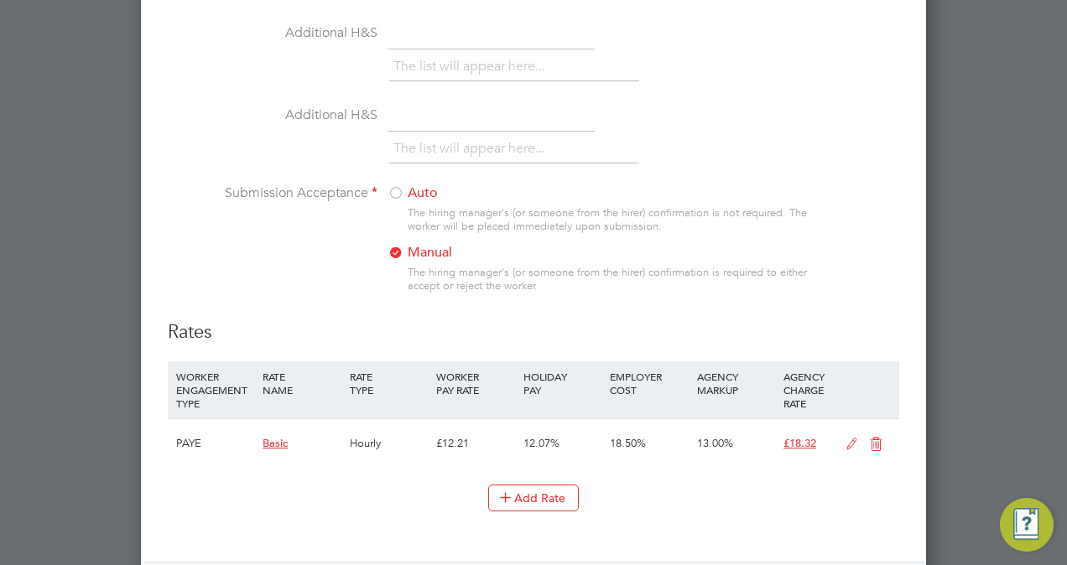
click at [851, 438] on icon at bounding box center [851, 444] width 21 height 13
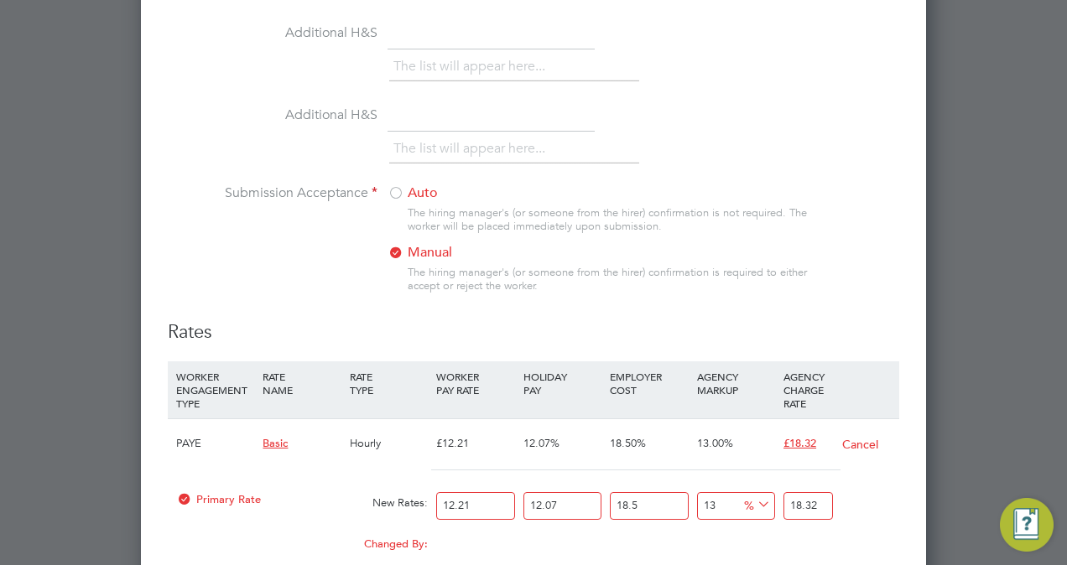
drag, startPoint x: 473, startPoint y: 493, endPoint x: 430, endPoint y: 493, distance: 43.6
click at [430, 493] on div "Primary Rate New Rates: 12.21 12.07 n/a 18.5 n/a 13 0 % 18.32" at bounding box center [534, 506] width 732 height 44
type input "1"
type input "1.500673335"
type input "16"
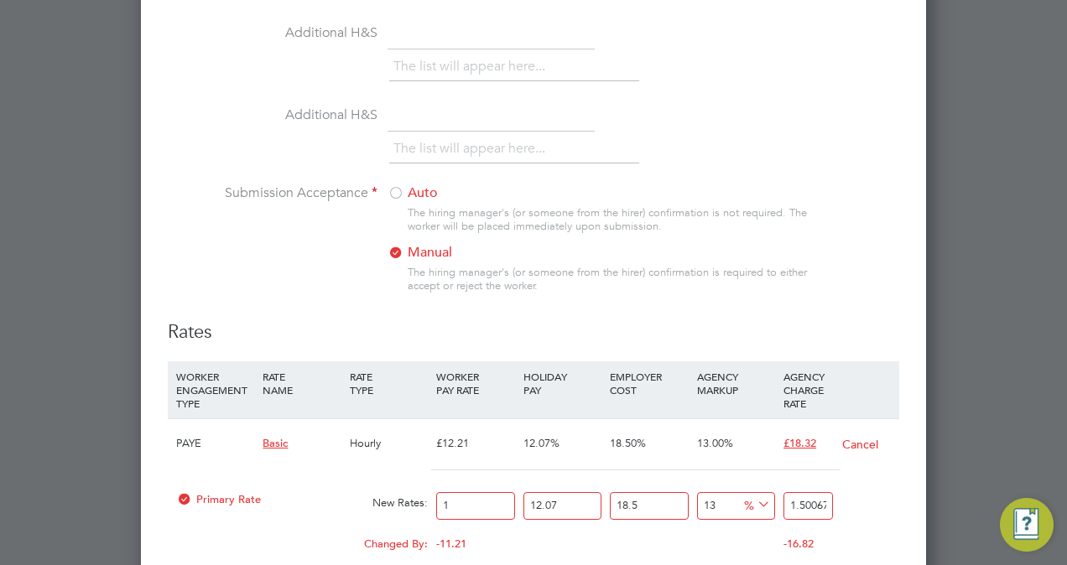
type input "24.01077336"
type input "16.00"
click at [536, 541] on div "Changed By: 3.79 0.00 0.00 0.00 0.657541555 5.69" at bounding box center [534, 550] width 732 height 42
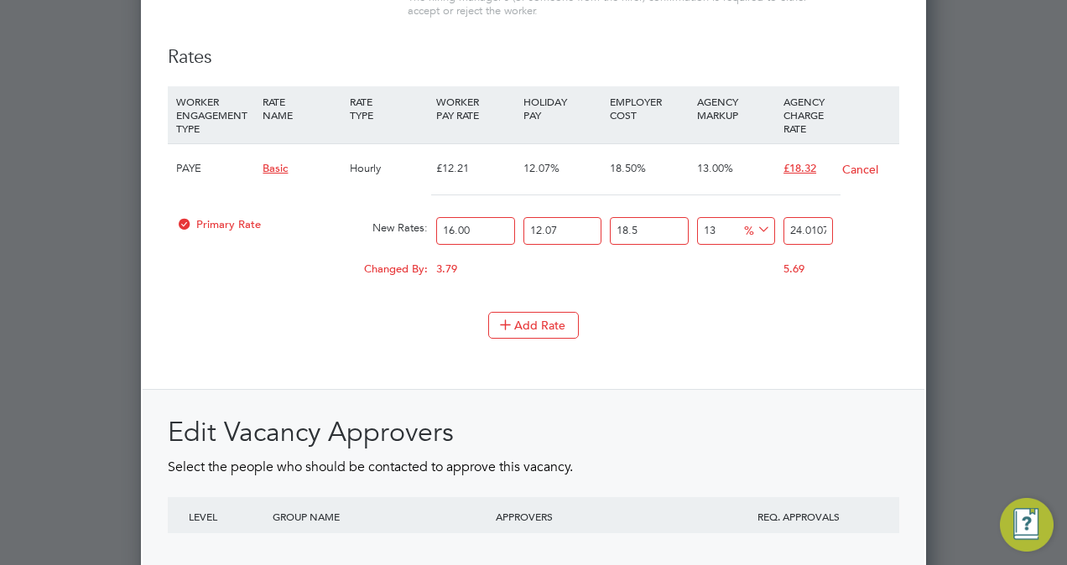
scroll to position [2117, 0]
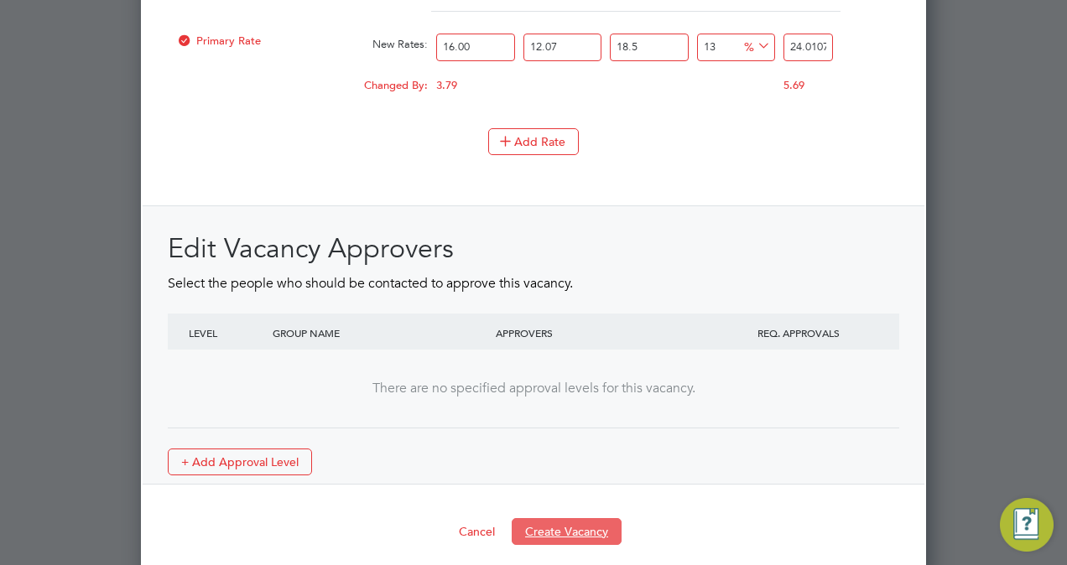
click at [551, 525] on button "Create Vacancy" at bounding box center [567, 531] width 110 height 27
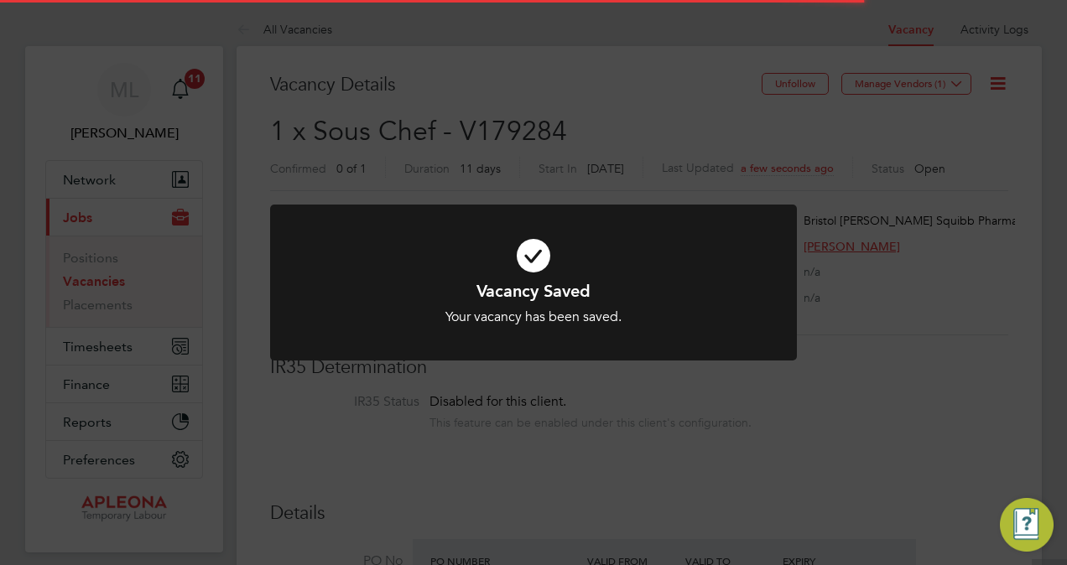
scroll to position [49, 117]
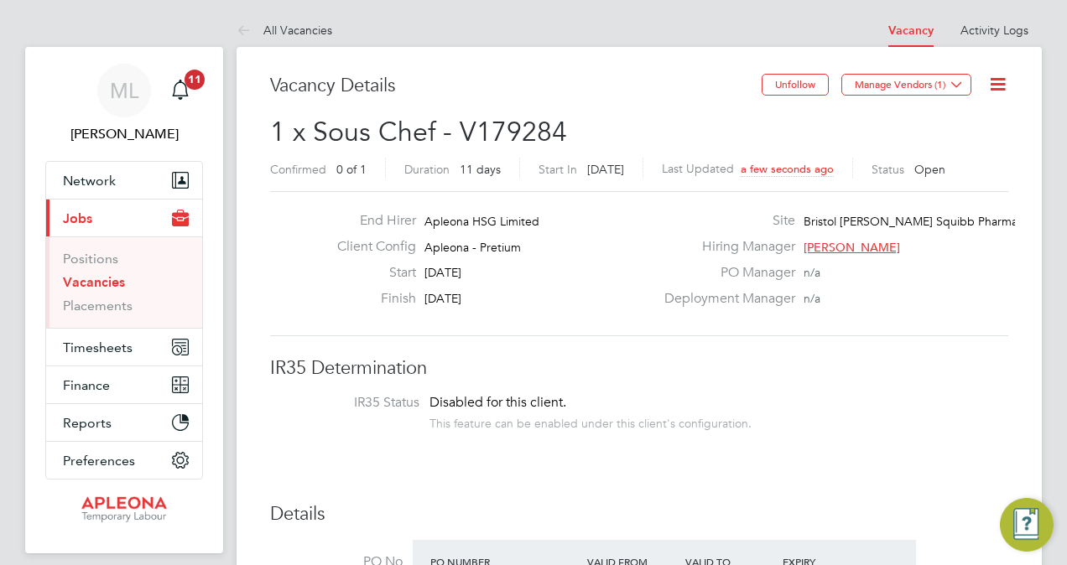
click at [857, 374] on h3 "IR35 Determination" at bounding box center [639, 369] width 738 height 24
click at [955, 82] on icon at bounding box center [956, 84] width 13 height 13
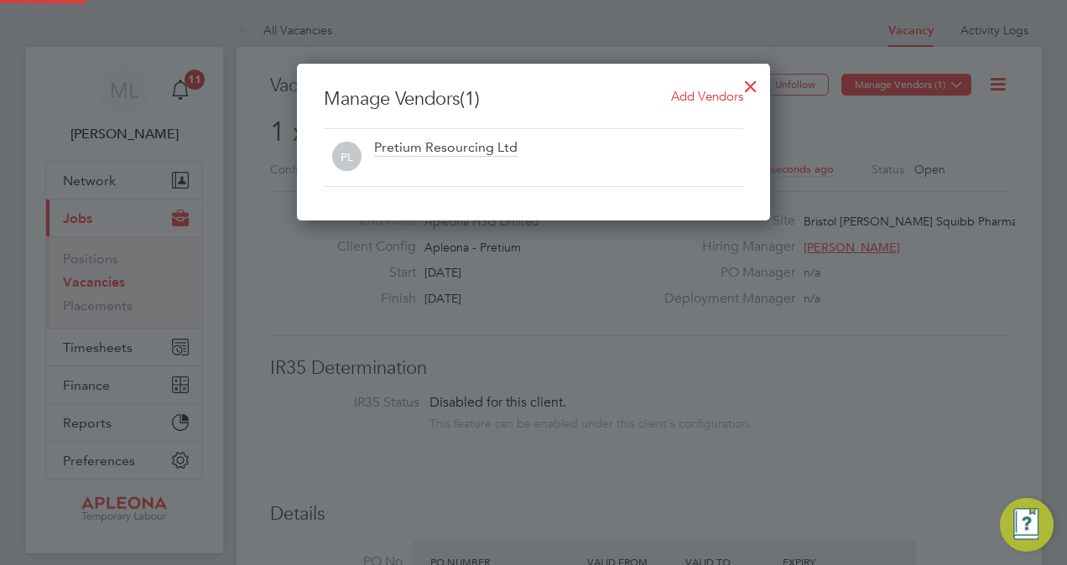
scroll to position [157, 473]
click at [725, 94] on span "Add Vendors" at bounding box center [707, 96] width 72 height 16
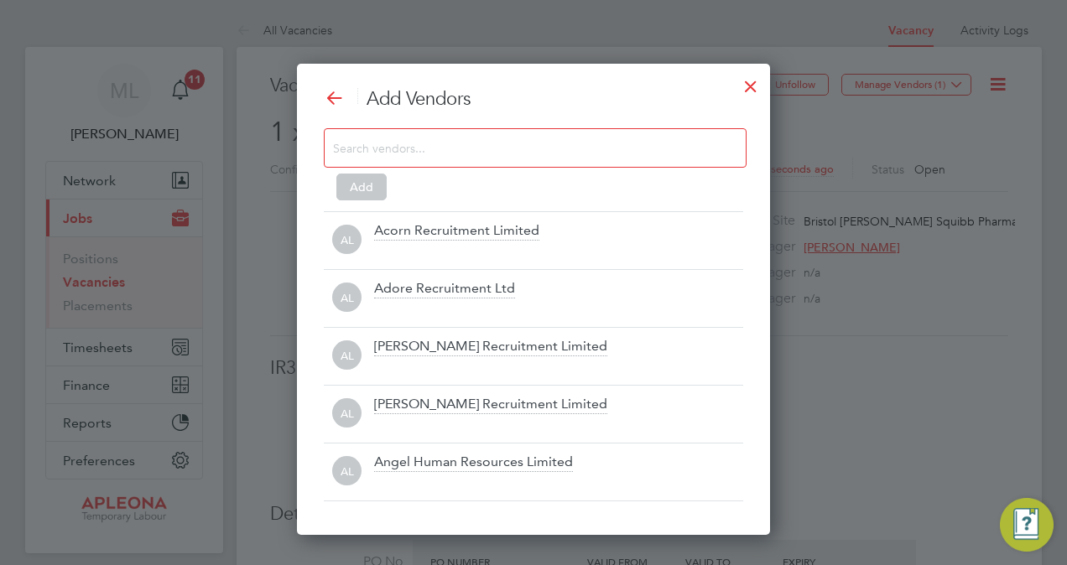
click at [364, 142] on input at bounding box center [522, 148] width 378 height 22
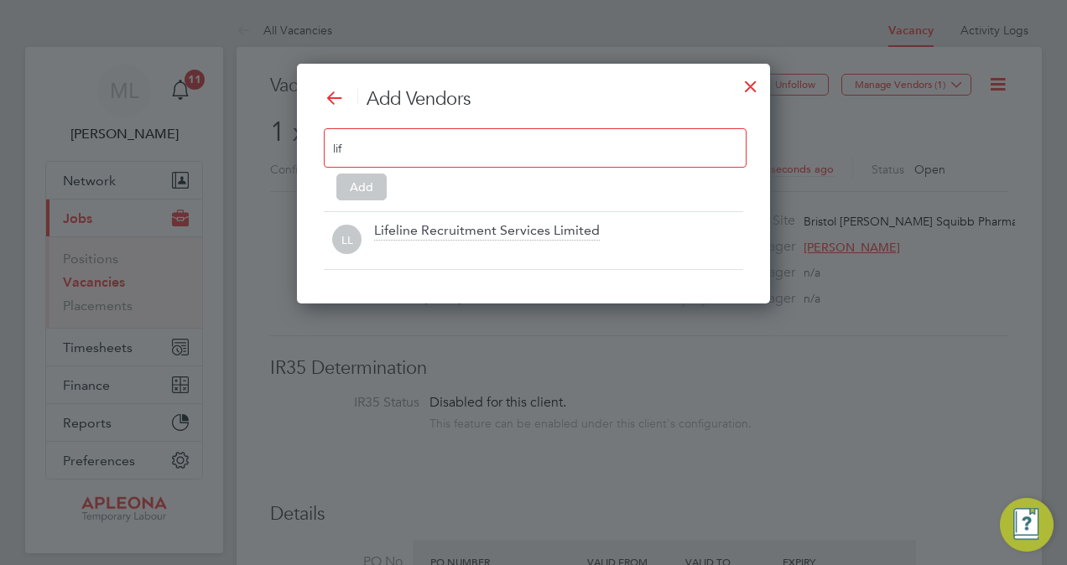
scroll to position [239, 473]
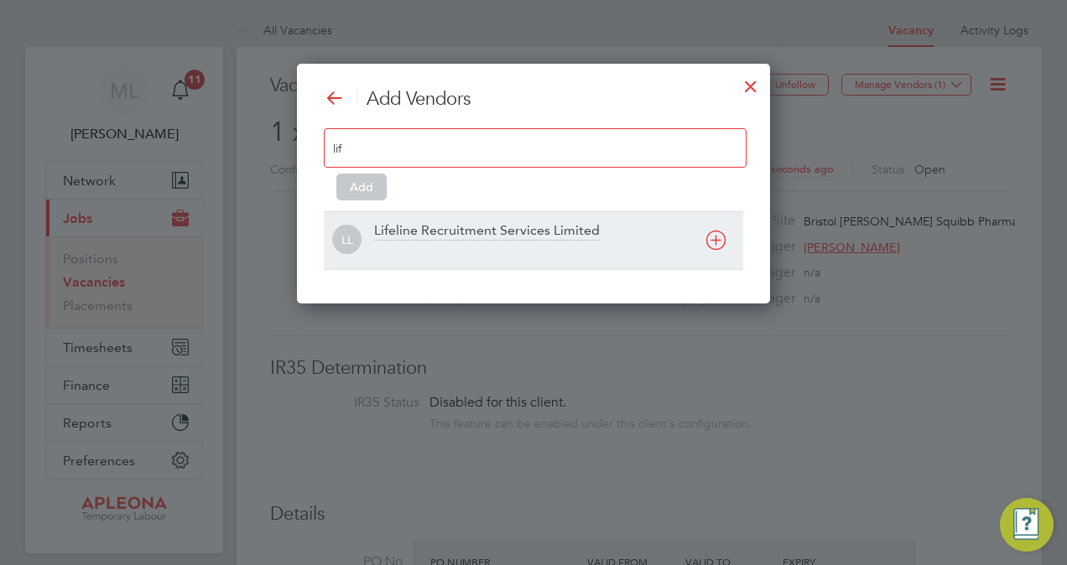
type input "lif"
click at [452, 232] on div "Lifeline Recruitment Services Limited" at bounding box center [487, 231] width 226 height 18
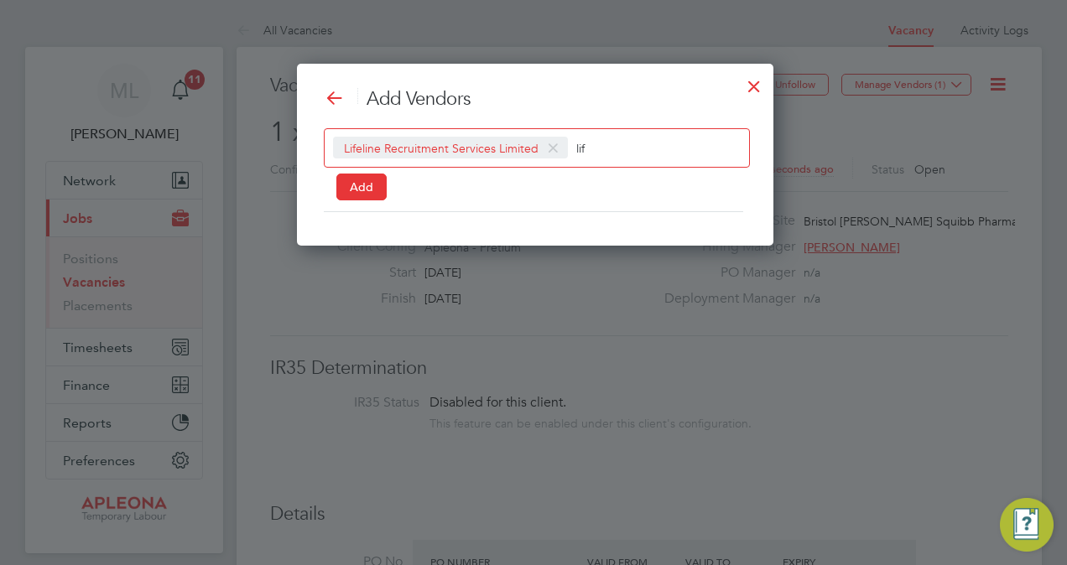
scroll to position [8, 8]
click at [352, 190] on button "Add" at bounding box center [361, 187] width 50 height 27
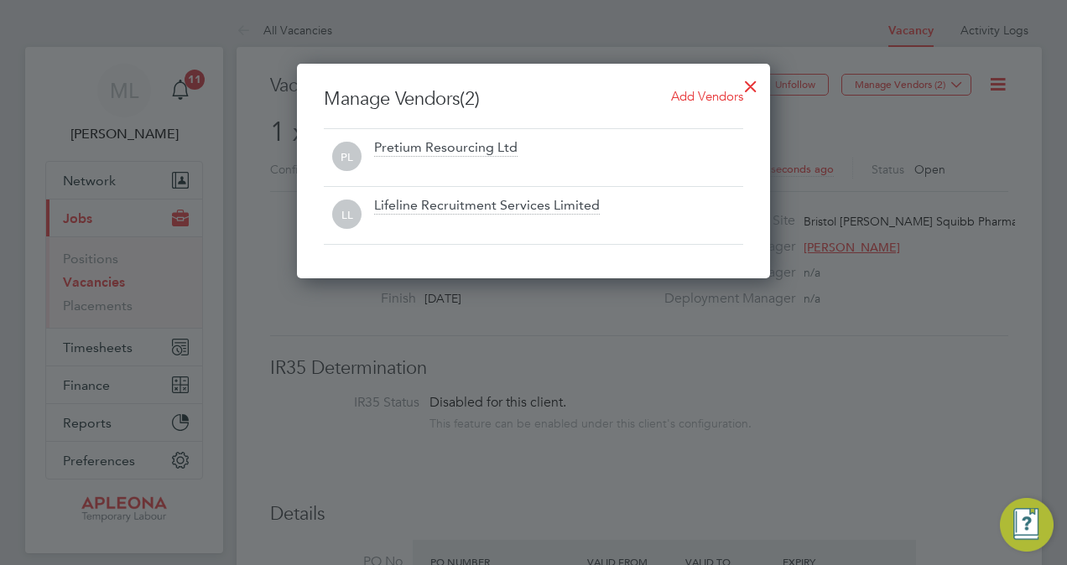
click at [749, 81] on div at bounding box center [751, 82] width 30 height 30
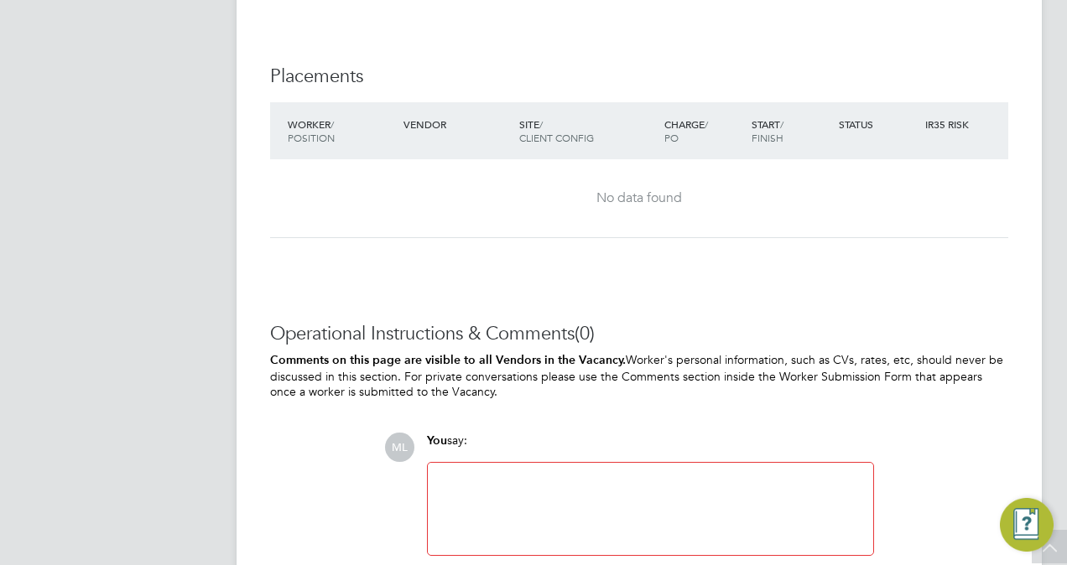
scroll to position [2131, 0]
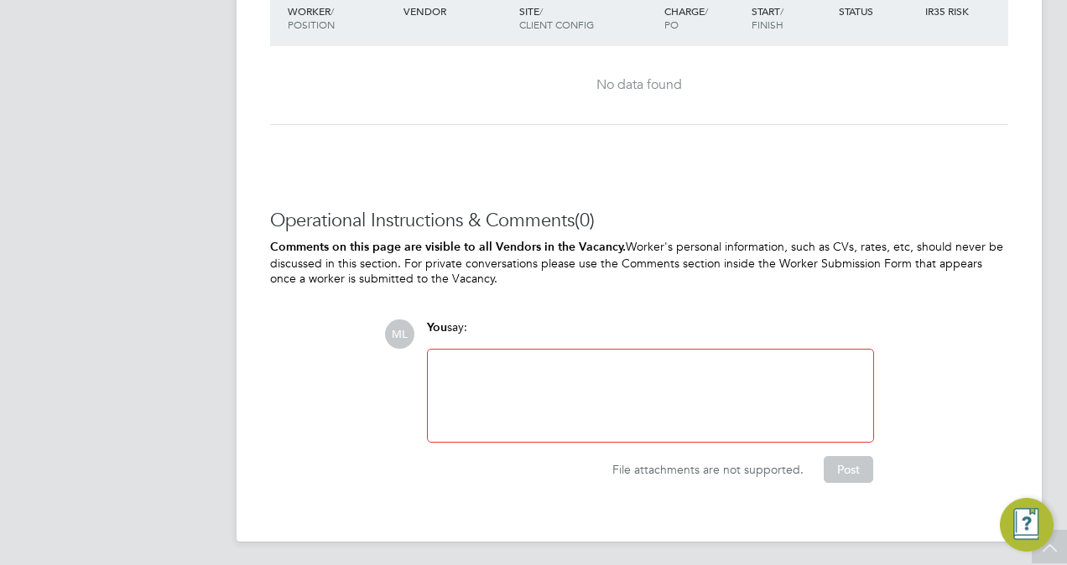
click at [549, 368] on div at bounding box center [650, 396] width 425 height 72
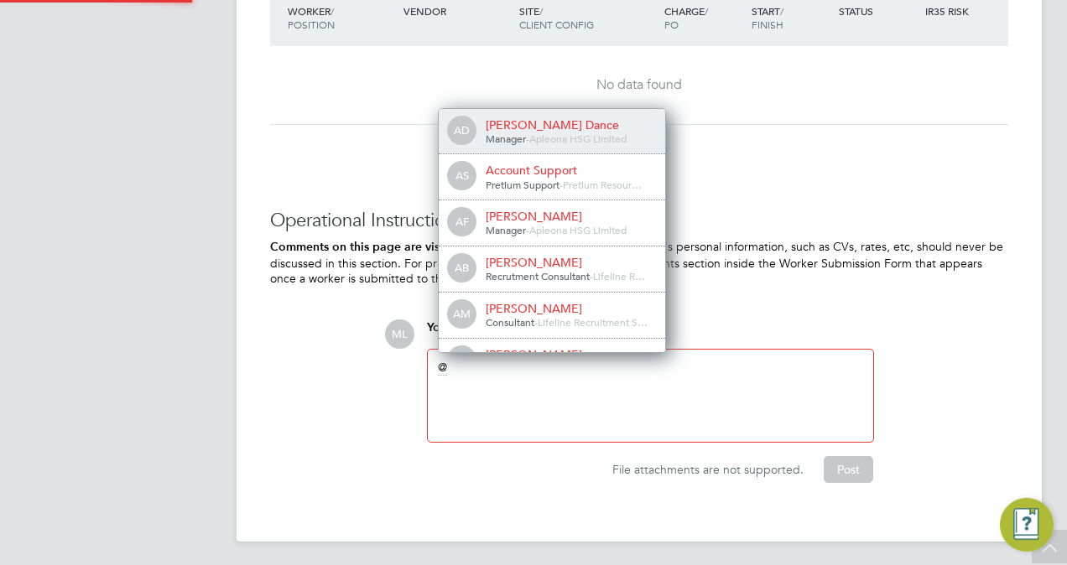
scroll to position [8, 8]
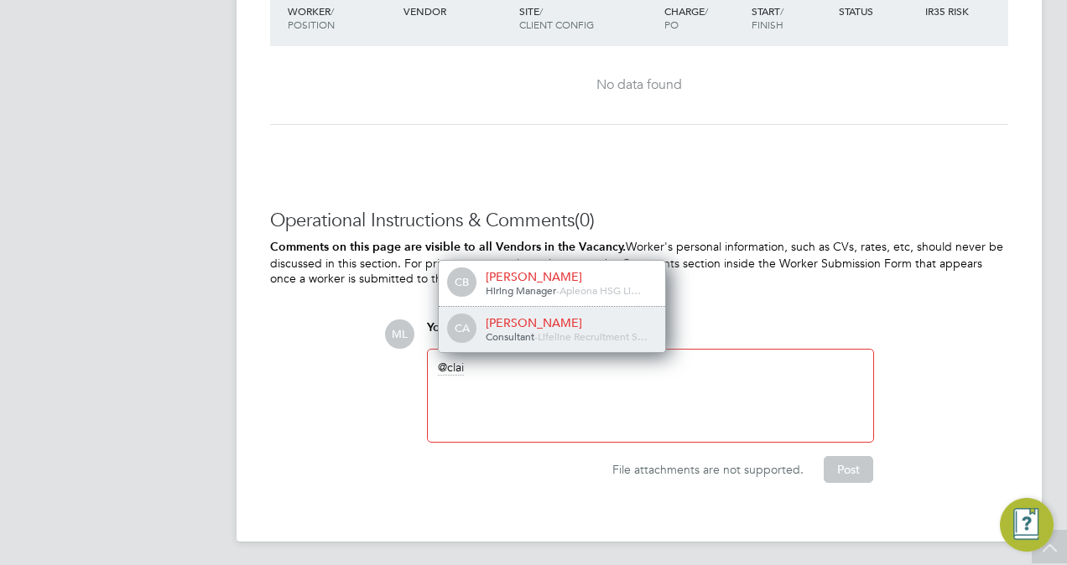
click at [522, 325] on div "[PERSON_NAME]" at bounding box center [570, 322] width 168 height 15
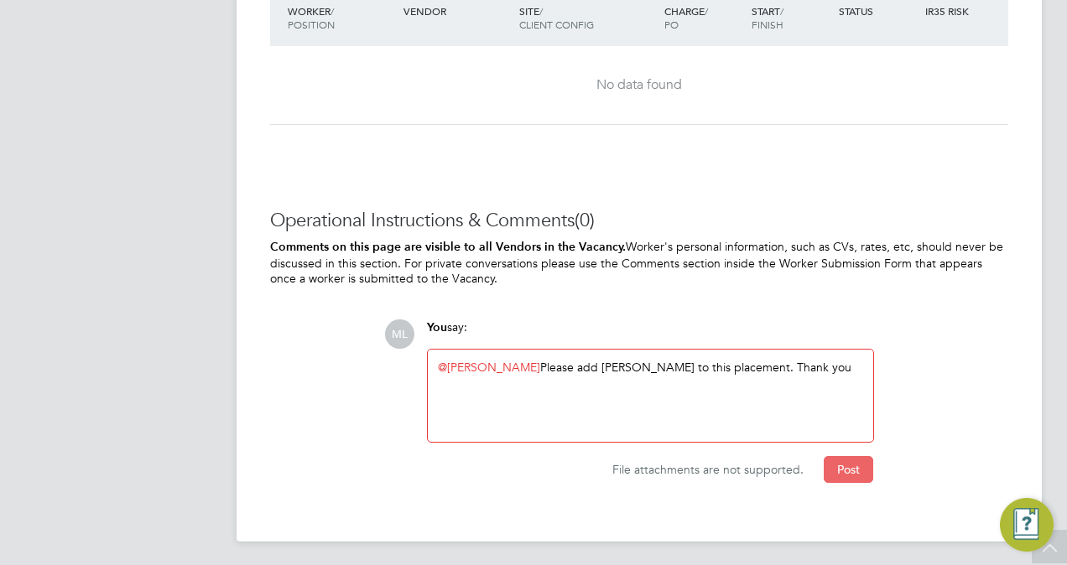
click at [844, 468] on button "Post" at bounding box center [848, 469] width 49 height 27
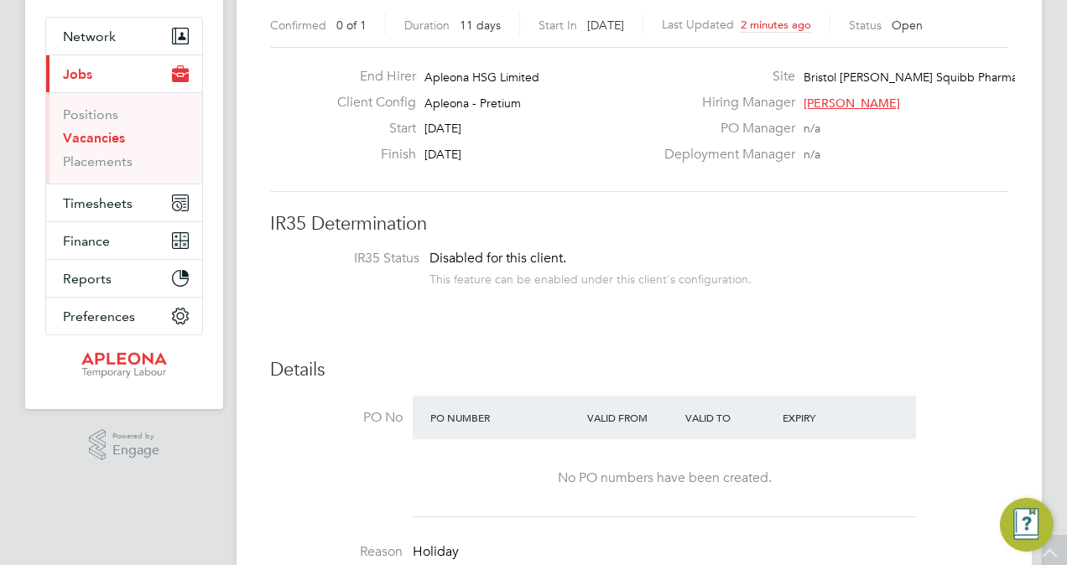
scroll to position [0, 0]
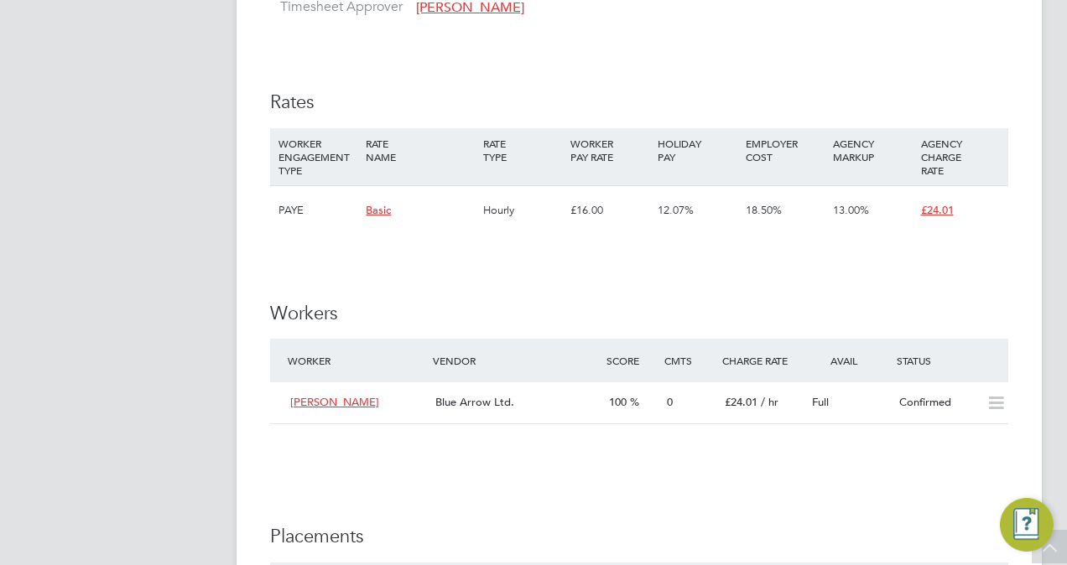
scroll to position [1555, 0]
